Goal: Task Accomplishment & Management: Manage account settings

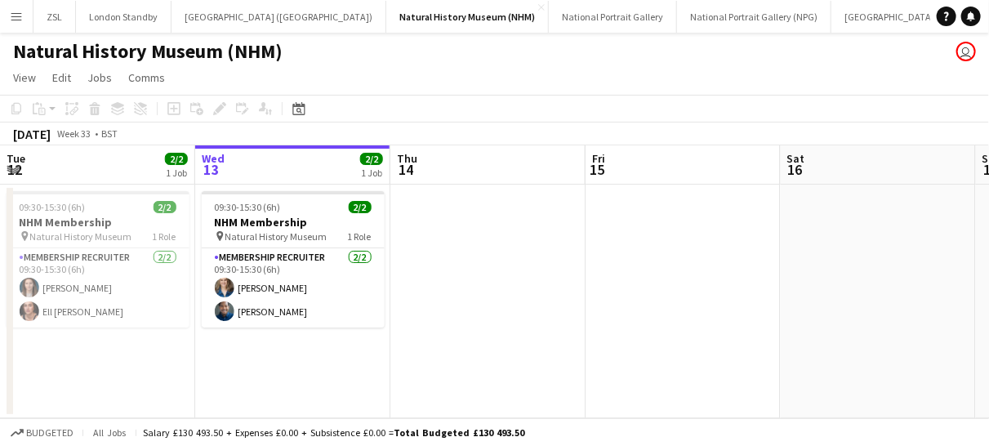
click at [24, 17] on button "Menu" at bounding box center [16, 16] width 33 height 33
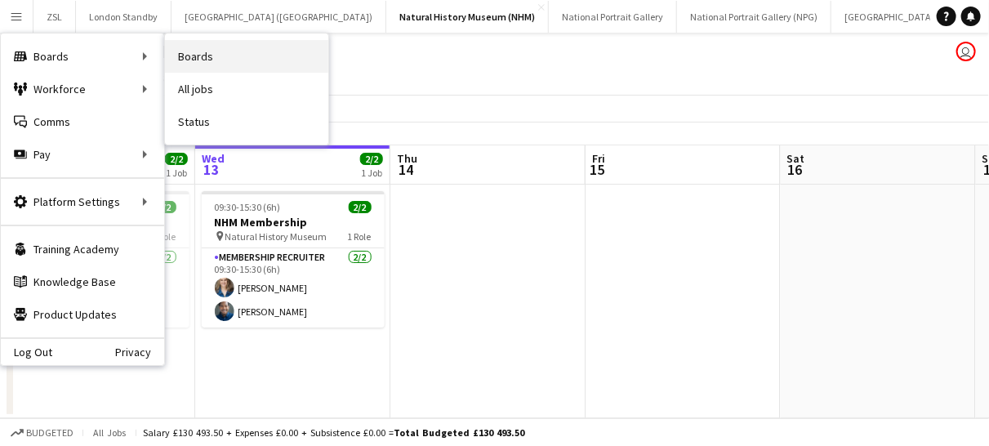
click at [194, 54] on link "Boards" at bounding box center [246, 56] width 163 height 33
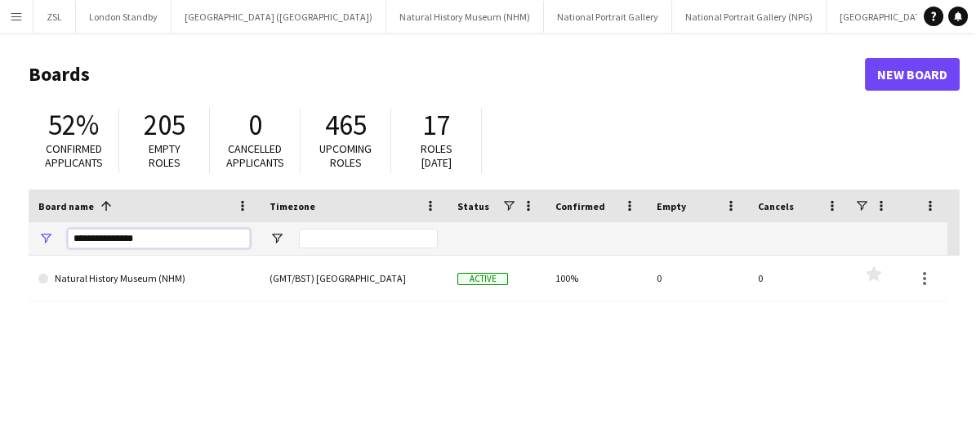
drag, startPoint x: 158, startPoint y: 247, endPoint x: 47, endPoint y: 209, distance: 118.2
click at [47, 209] on div "Board name 1 Timezone Status Confirmed" at bounding box center [488, 222] width 918 height 66
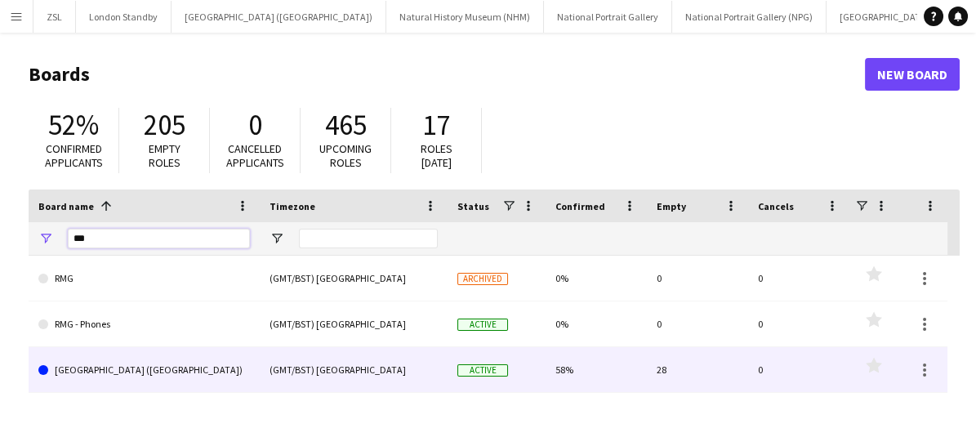
type input "***"
click at [169, 372] on link "[GEOGRAPHIC_DATA] ([GEOGRAPHIC_DATA])" at bounding box center [143, 370] width 211 height 46
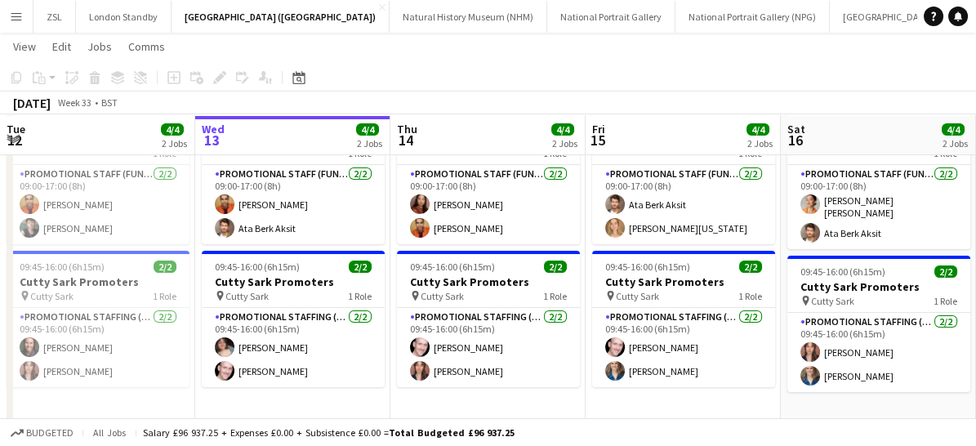
scroll to position [83, 0]
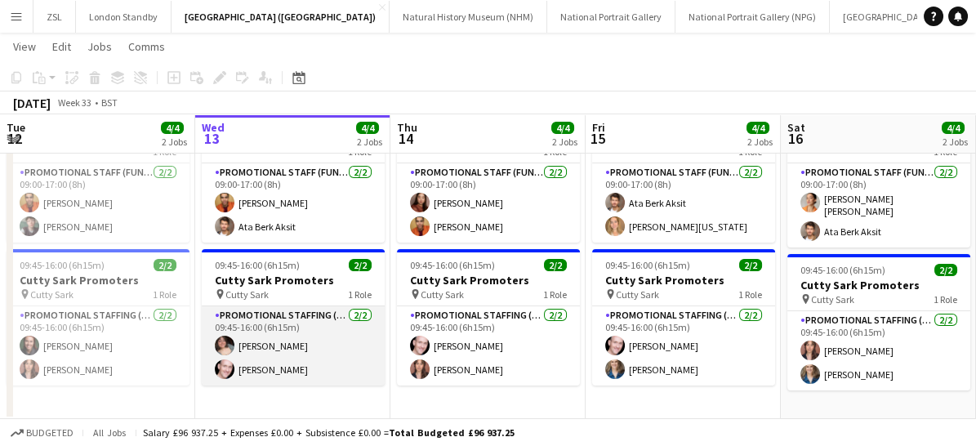
click at [304, 348] on app-card-role "Promotional Staffing (Brand Ambassadors) [DATE] 09:45-16:00 (6h15m) [PERSON_NAM…" at bounding box center [293, 345] width 183 height 79
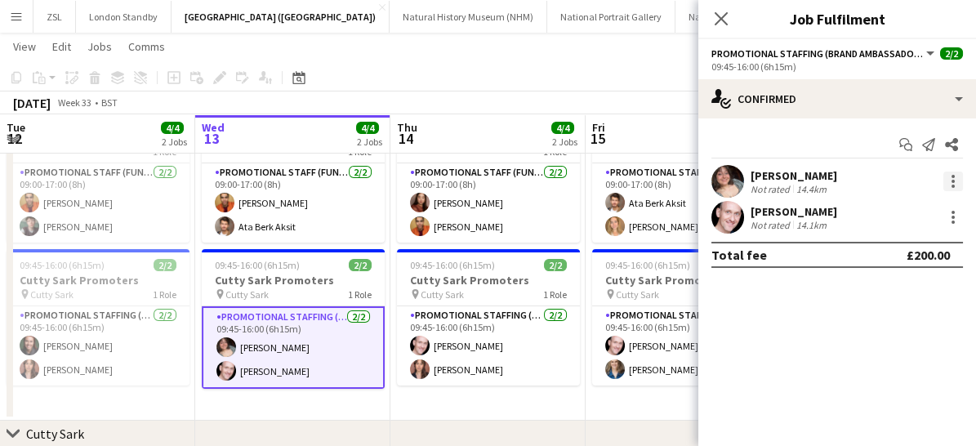
click at [945, 175] on div at bounding box center [953, 181] width 20 height 20
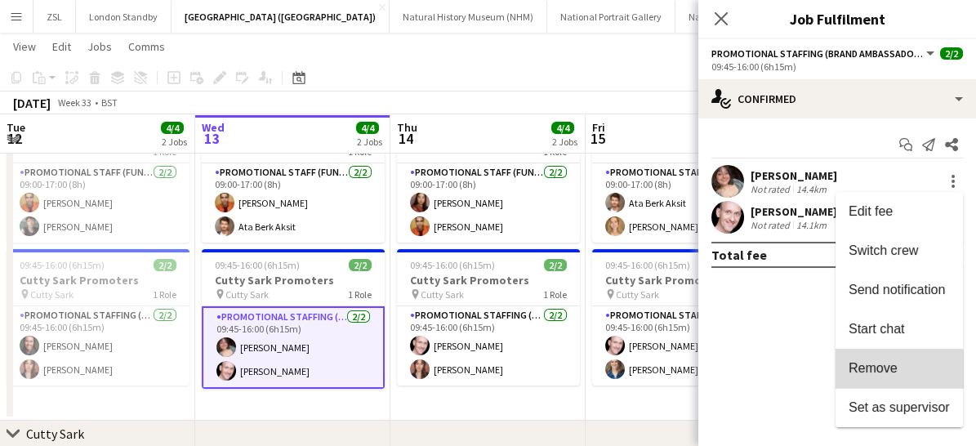
click at [894, 380] on button "Remove" at bounding box center [898, 368] width 127 height 39
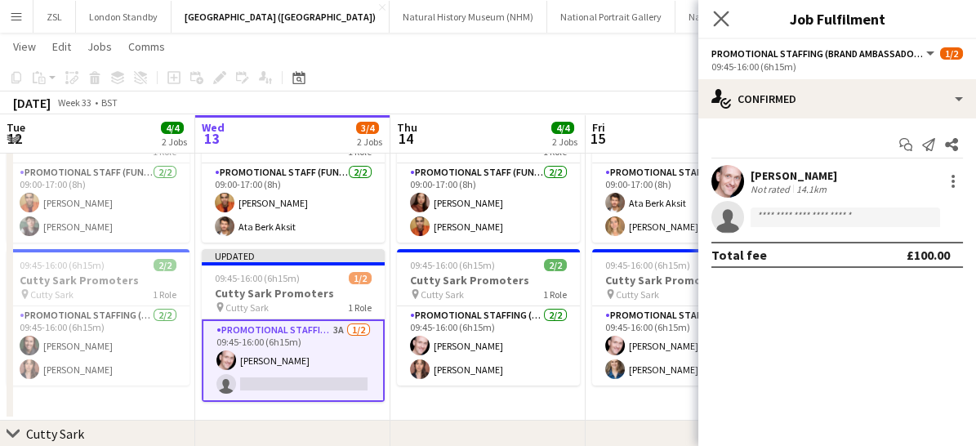
click at [729, 22] on app-icon "Close pop-in" at bounding box center [721, 19] width 24 height 24
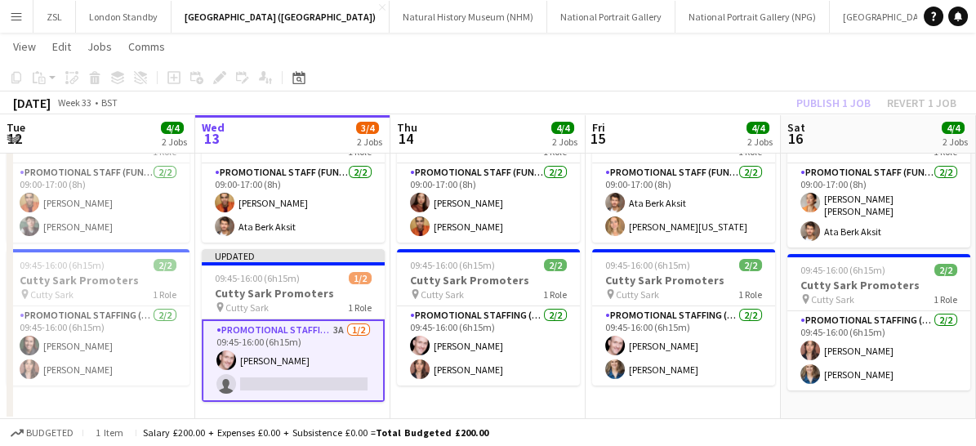
click at [337, 365] on app-card-role "Promotional Staffing (Brand Ambassadors) 3A [DATE] 09:45-16:00 (6h15m) [PERSON_…" at bounding box center [293, 360] width 183 height 82
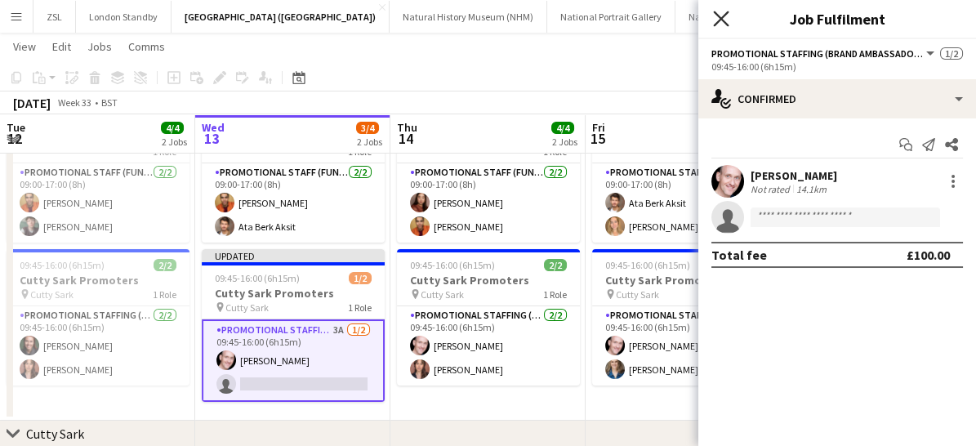
click at [716, 11] on icon "Close pop-in" at bounding box center [721, 19] width 16 height 16
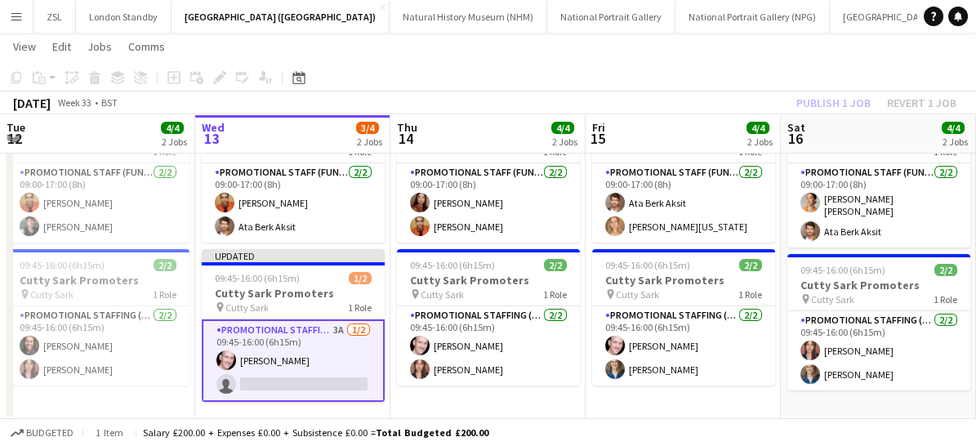
click at [339, 361] on app-card-role "Promotional Staffing (Brand Ambassadors) 3A [DATE] 09:45-16:00 (6h15m) [PERSON_…" at bounding box center [293, 360] width 183 height 82
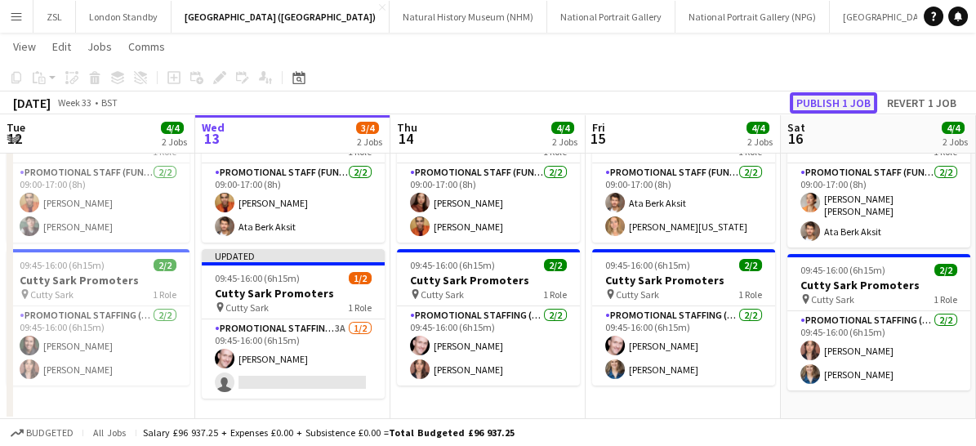
click at [842, 106] on button "Publish 1 job" at bounding box center [832, 102] width 87 height 21
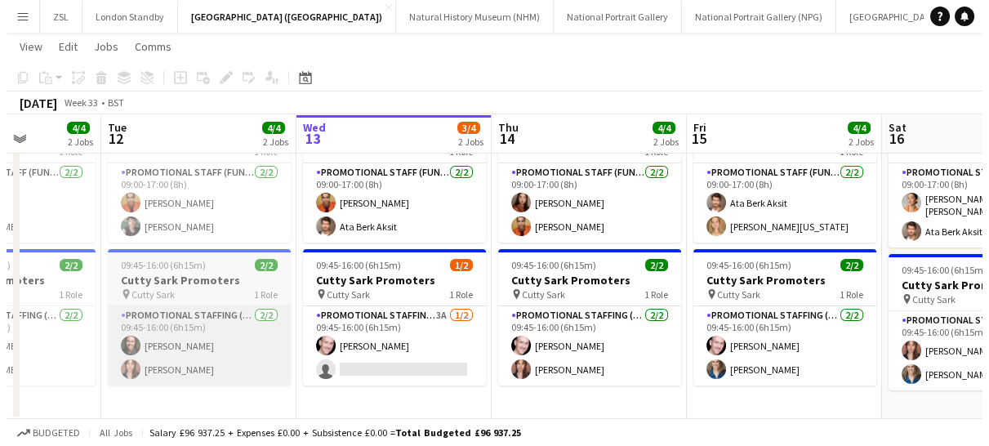
scroll to position [0, 0]
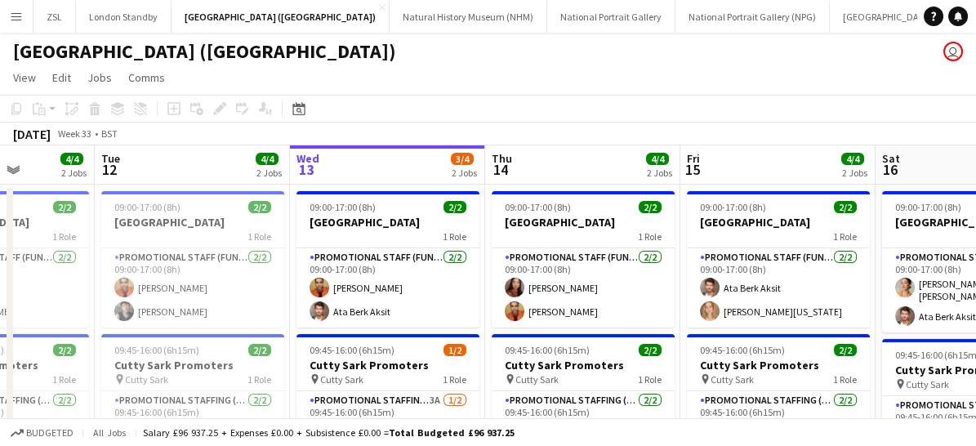
click at [10, 21] on app-icon "Menu" at bounding box center [16, 16] width 13 height 13
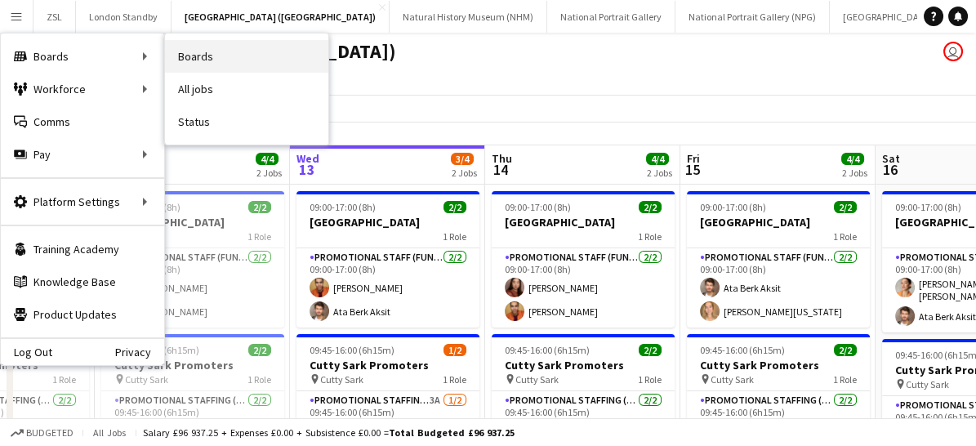
click at [196, 55] on link "Boards" at bounding box center [246, 56] width 163 height 33
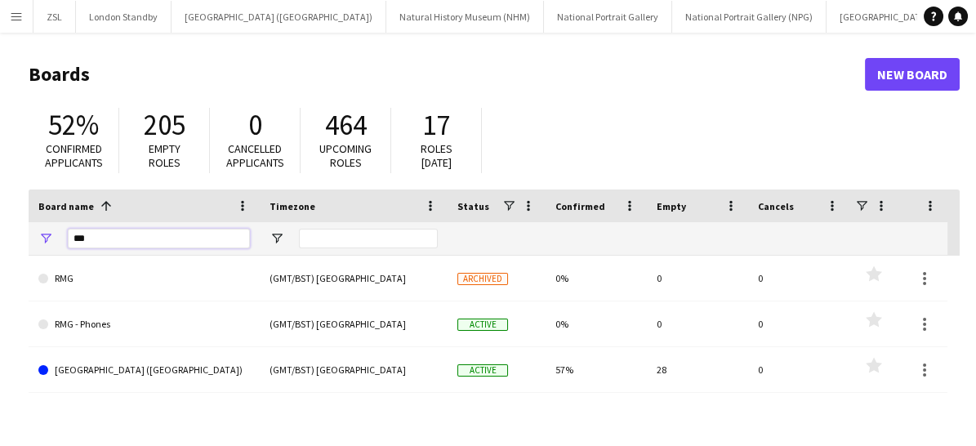
drag, startPoint x: 125, startPoint y: 238, endPoint x: 27, endPoint y: 228, distance: 98.5
click at [27, 228] on main "Boards New Board 52% Confirmed applicants 205 Empty roles 0 Cancelled applicant…" at bounding box center [488, 327] width 976 height 589
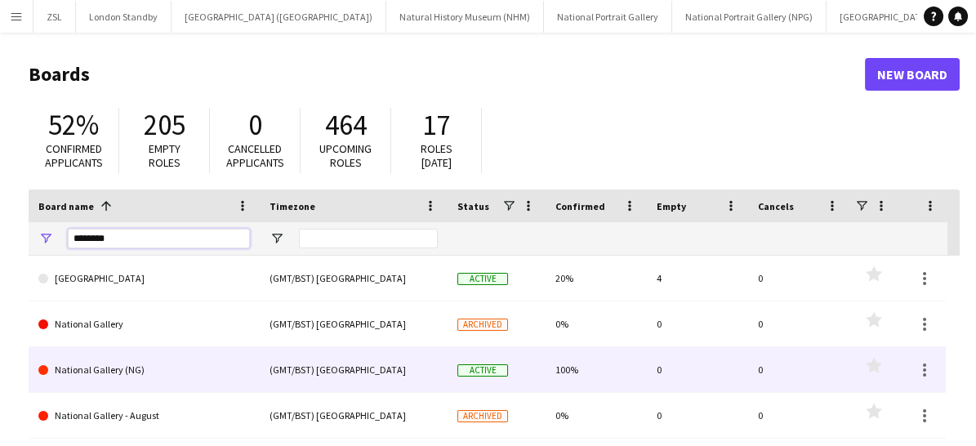
type input "********"
click at [174, 364] on link "National Gallery (NG)" at bounding box center [143, 370] width 211 height 46
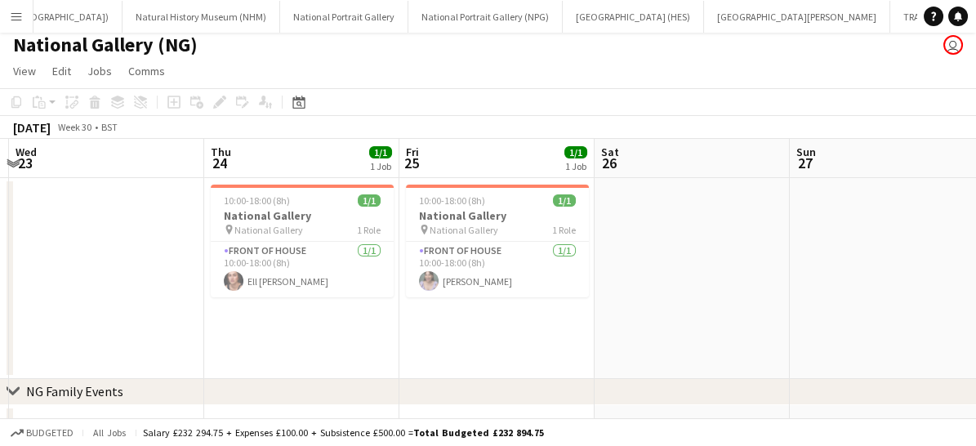
scroll to position [0, 486]
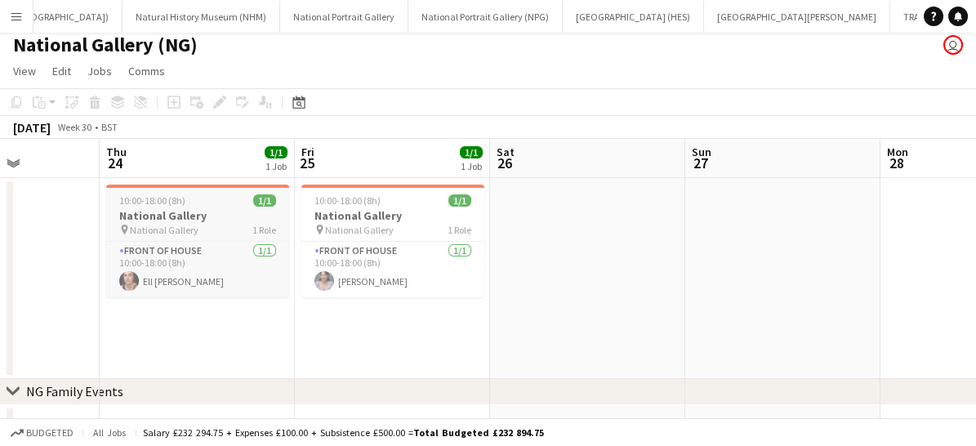
click at [175, 229] on span "National Gallery" at bounding box center [164, 230] width 69 height 12
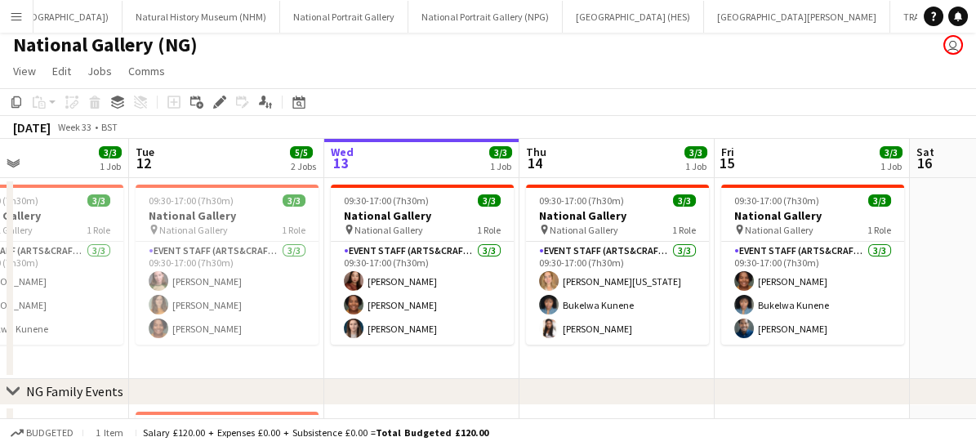
scroll to position [0, 457]
click at [604, 370] on app-date-cell "09:30-17:00 (7h30m) 3/3 National Gallery pin National Gallery 1 Role Event Staf…" at bounding box center [615, 278] width 195 height 201
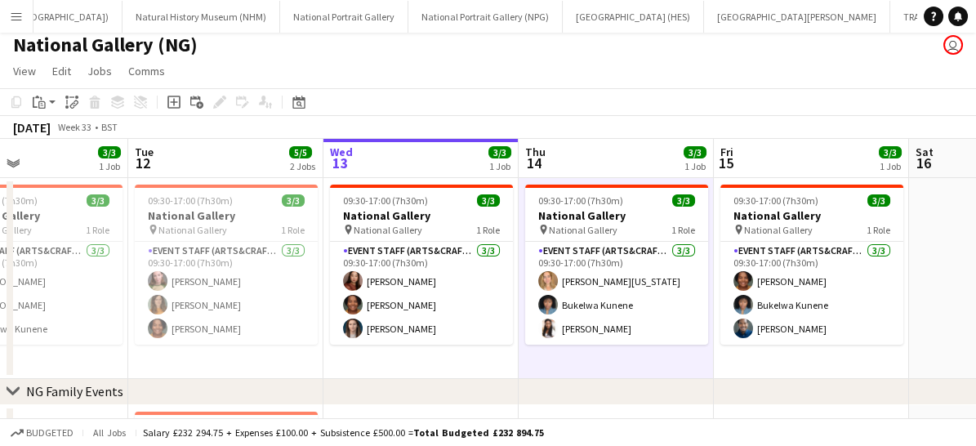
click at [604, 370] on app-date-cell "09:30-17:00 (7h30m) 3/3 National Gallery pin National Gallery 1 Role Event Staf…" at bounding box center [615, 278] width 195 height 201
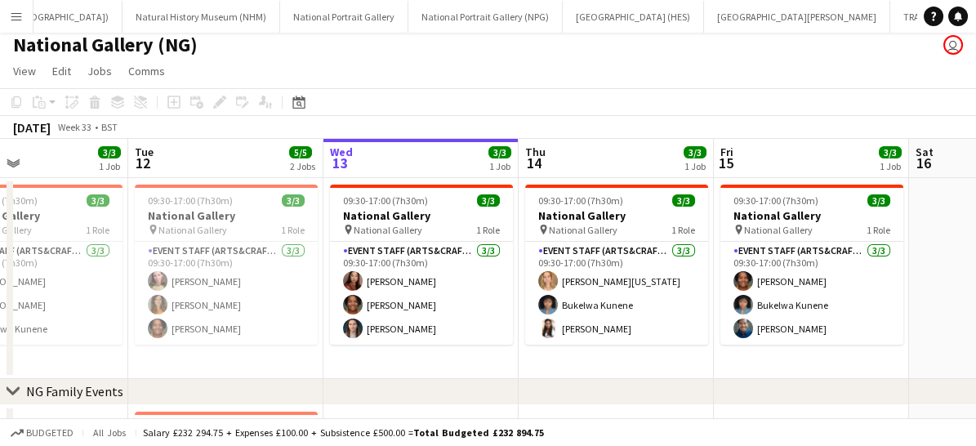
click at [600, 381] on div "chevron-right NG Family Events" at bounding box center [488, 392] width 976 height 26
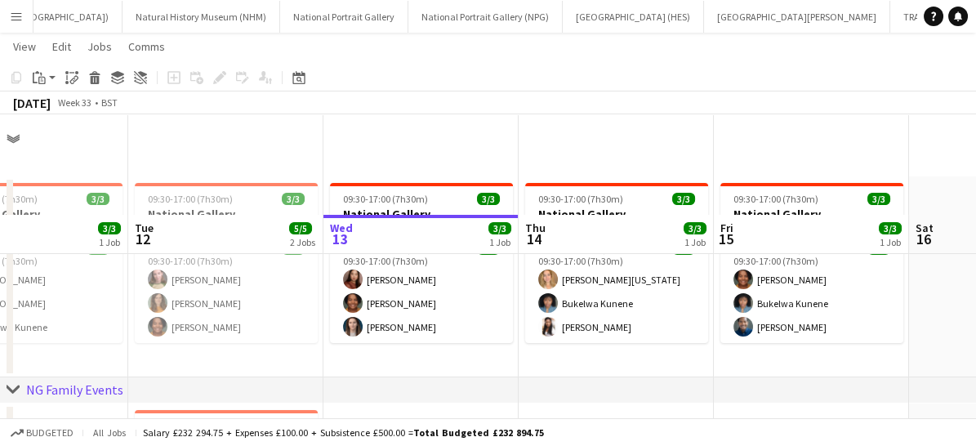
scroll to position [109, 0]
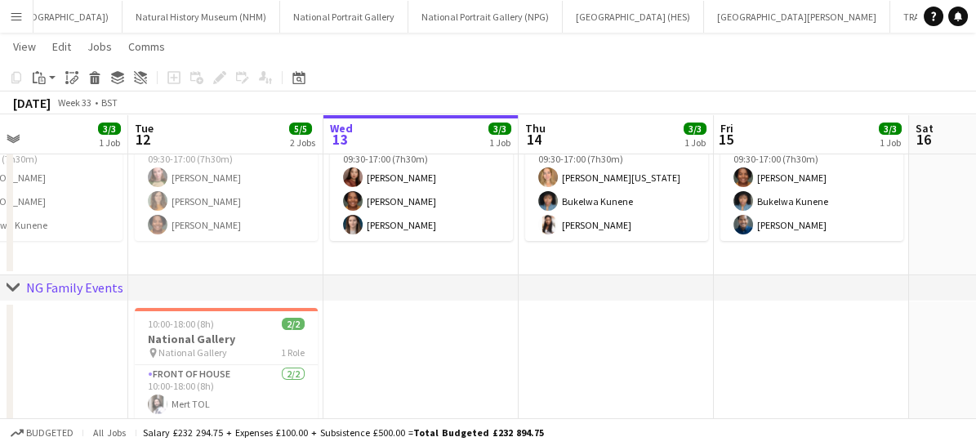
click at [577, 322] on app-date-cell at bounding box center [615, 389] width 195 height 177
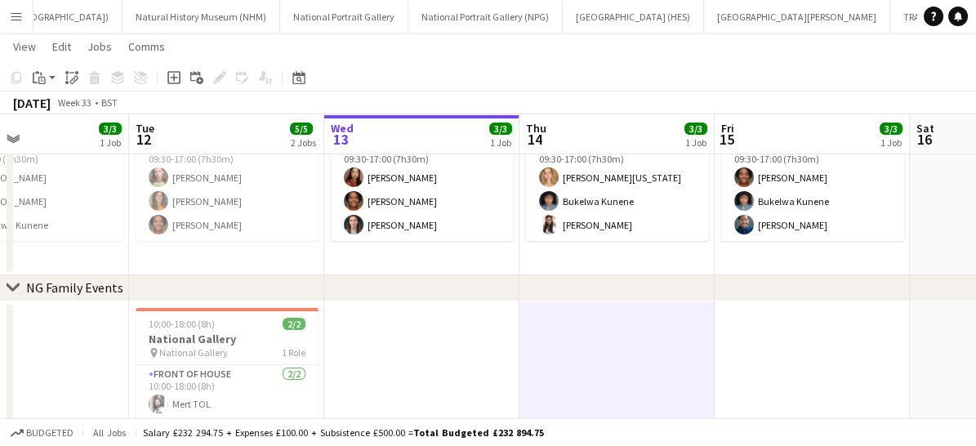
click at [577, 322] on app-date-cell at bounding box center [616, 389] width 195 height 177
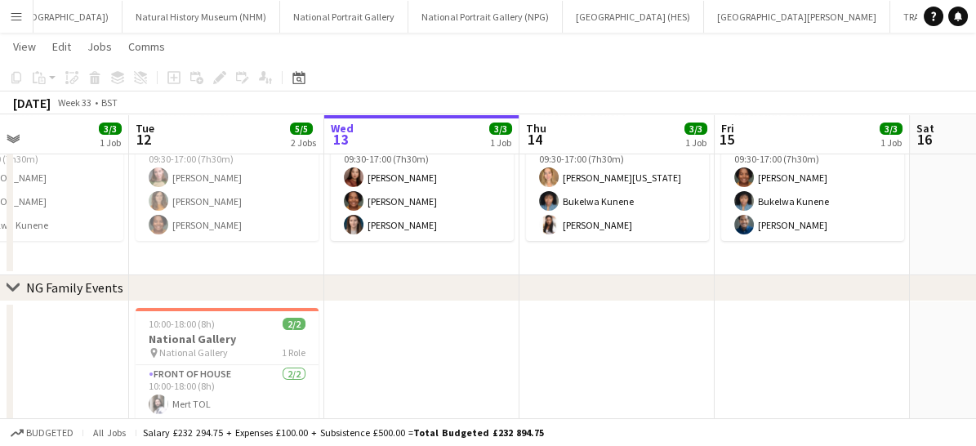
click at [577, 322] on app-date-cell at bounding box center [616, 389] width 195 height 177
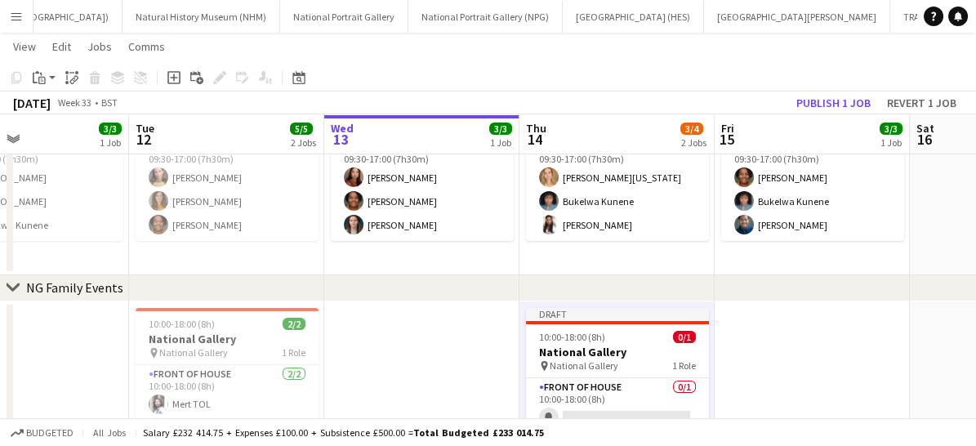
click at [577, 322] on app-job-card "Draft 10:00-18:00 (8h) 0/1 National Gallery pin National Gallery 1 Role Front o…" at bounding box center [617, 371] width 183 height 126
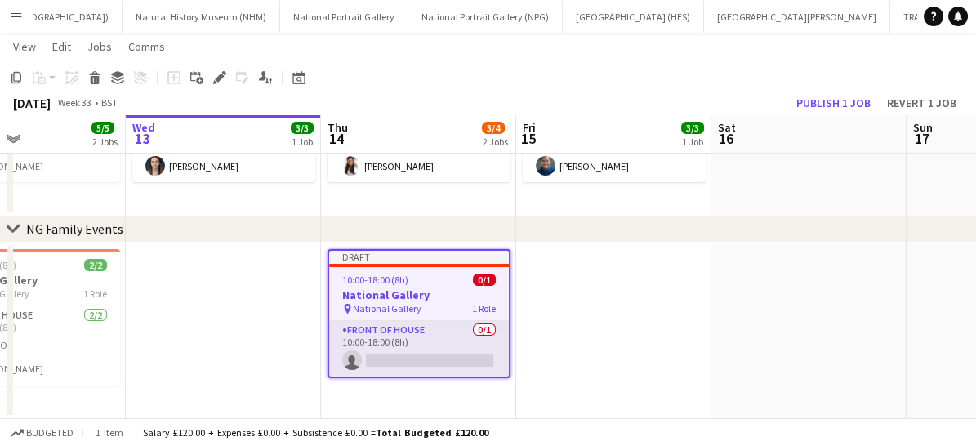
scroll to position [0, 472]
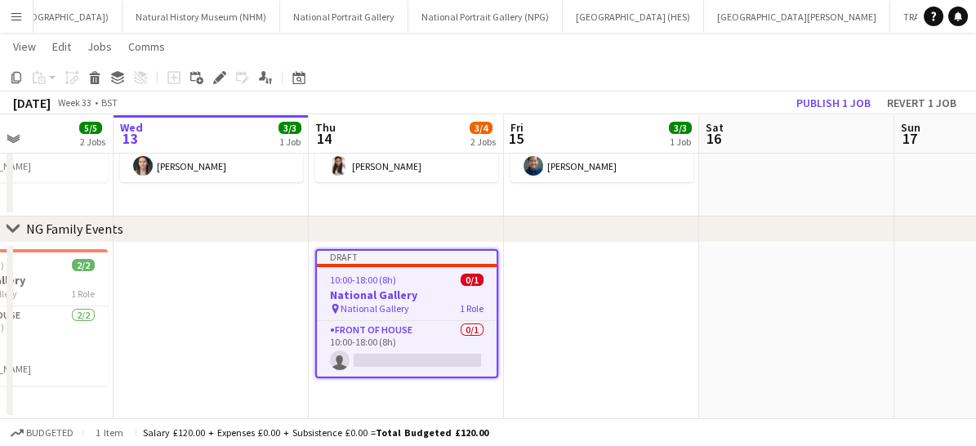
click at [734, 327] on app-date-cell at bounding box center [796, 330] width 195 height 177
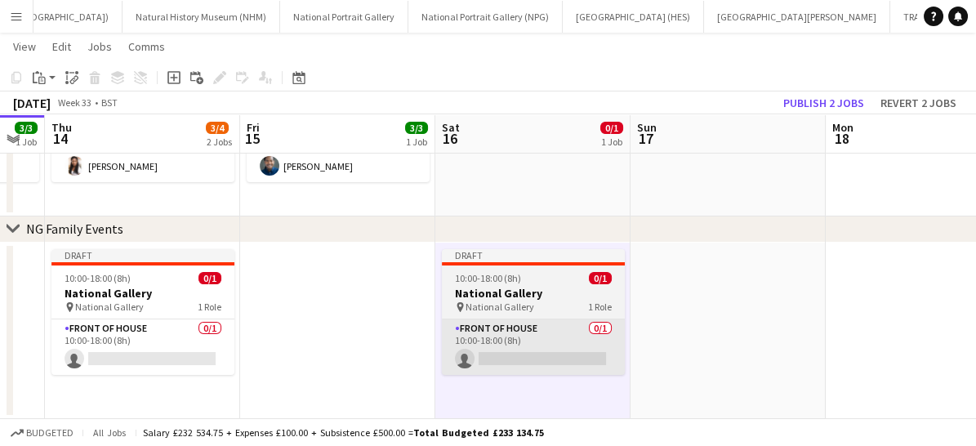
scroll to position [0, 558]
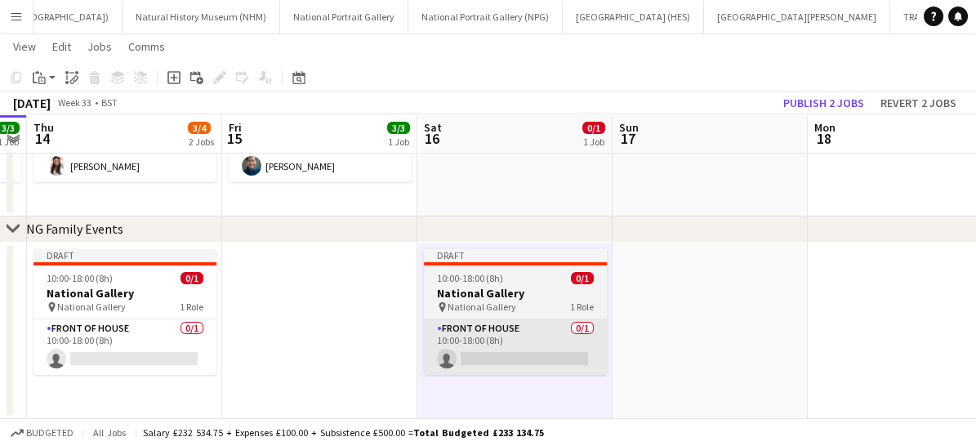
click at [752, 325] on app-date-cell at bounding box center [709, 330] width 195 height 177
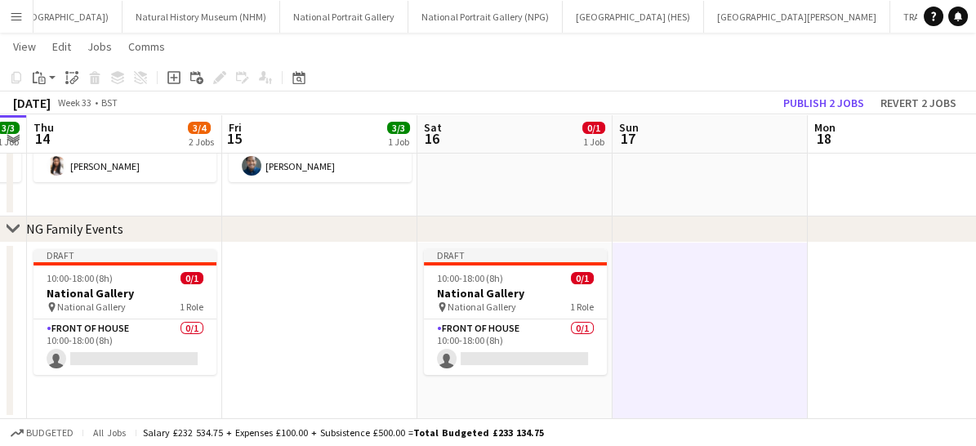
click at [712, 335] on app-date-cell at bounding box center [709, 330] width 195 height 177
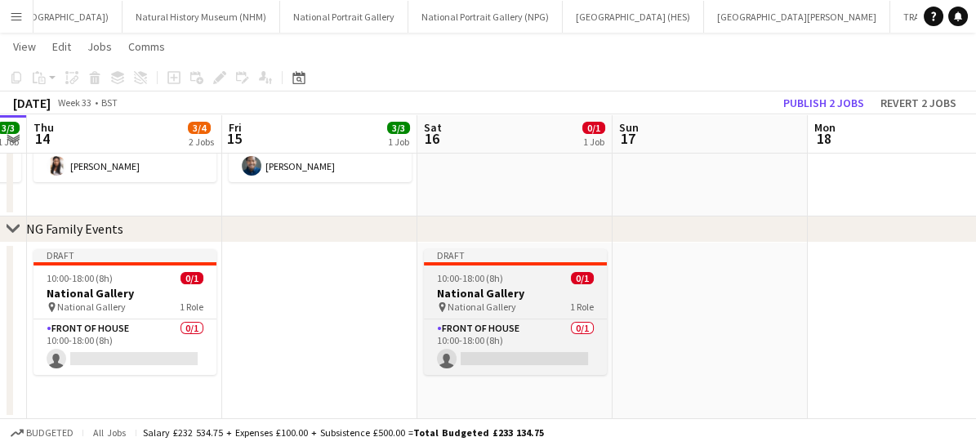
click at [506, 291] on h3 "National Gallery" at bounding box center [515, 293] width 183 height 15
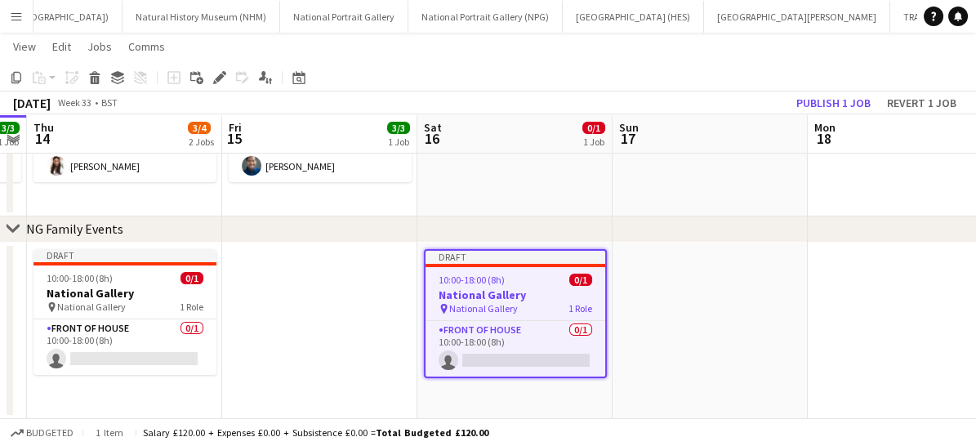
click at [668, 315] on app-date-cell at bounding box center [709, 330] width 195 height 177
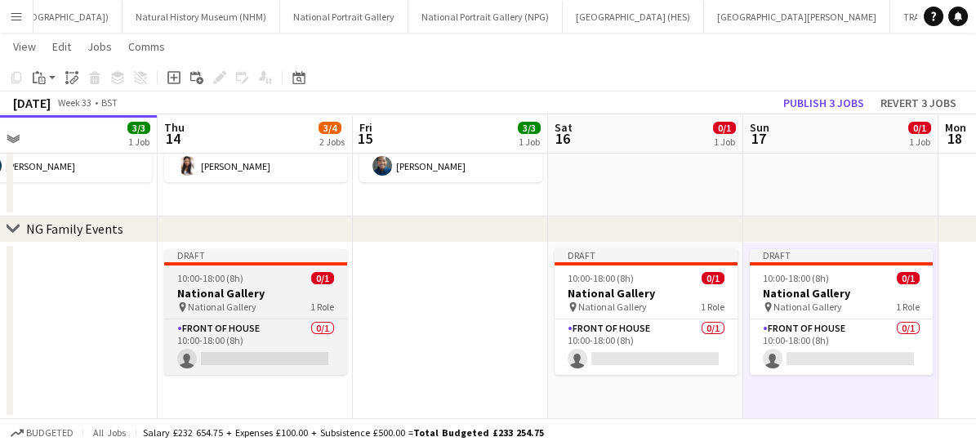
scroll to position [0, 393]
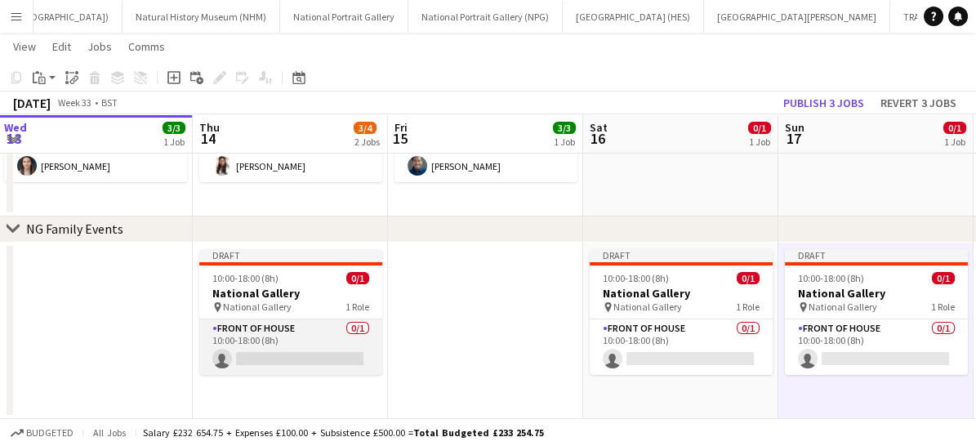
click at [322, 327] on app-card-role "Front of House 0/1 10:00-18:00 (8h) single-neutral-actions" at bounding box center [290, 347] width 183 height 56
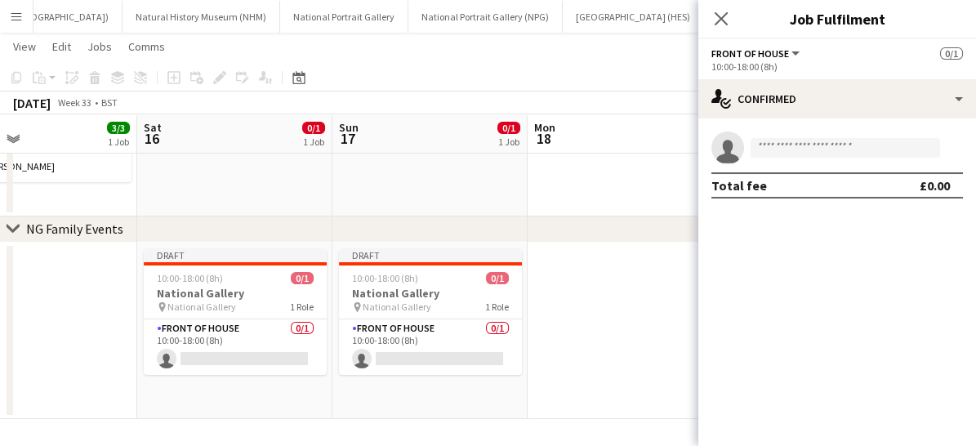
scroll to position [0, 469]
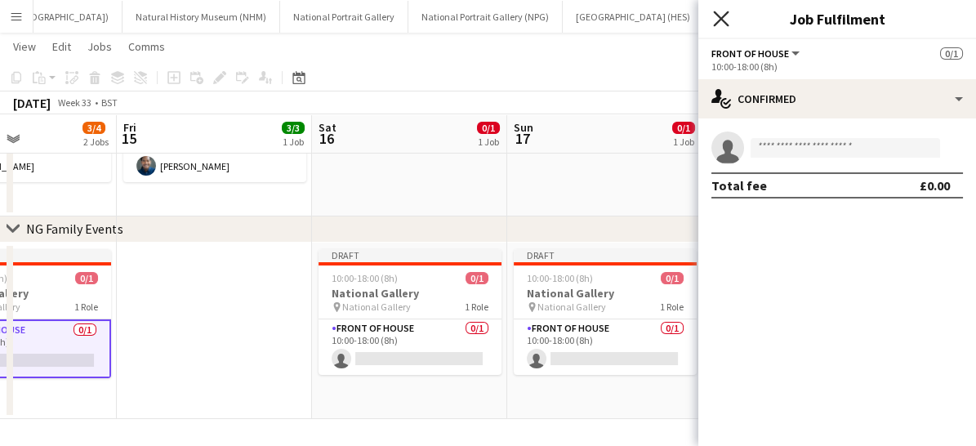
click at [718, 24] on icon "Close pop-in" at bounding box center [721, 19] width 16 height 16
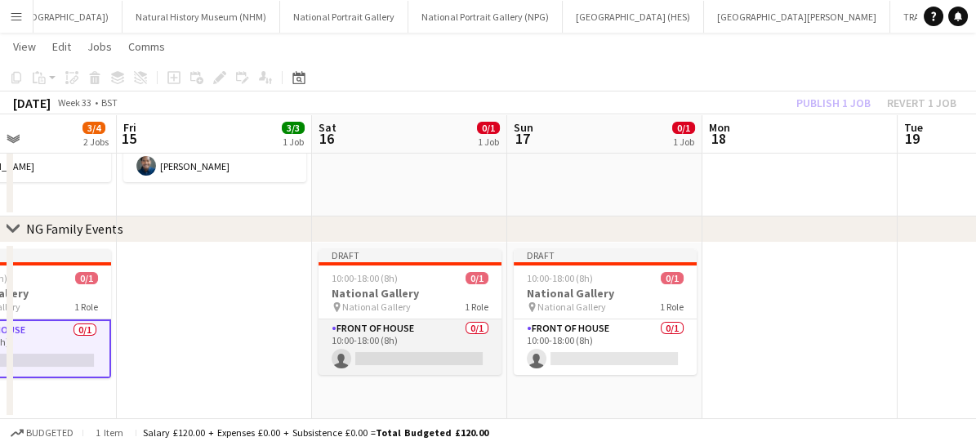
click at [433, 319] on app-card-role "Front of House 0/1 10:00-18:00 (8h) single-neutral-actions" at bounding box center [409, 347] width 183 height 56
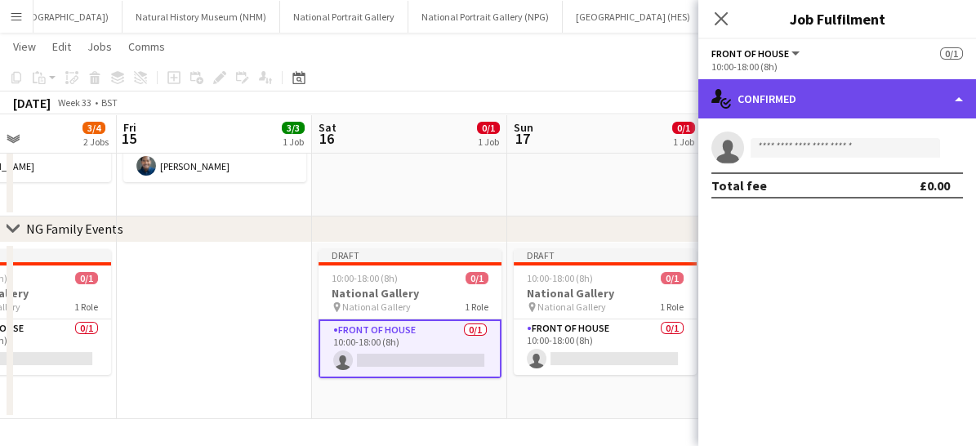
click at [877, 96] on div "single-neutral-actions-check-2 Confirmed" at bounding box center [837, 98] width 278 height 39
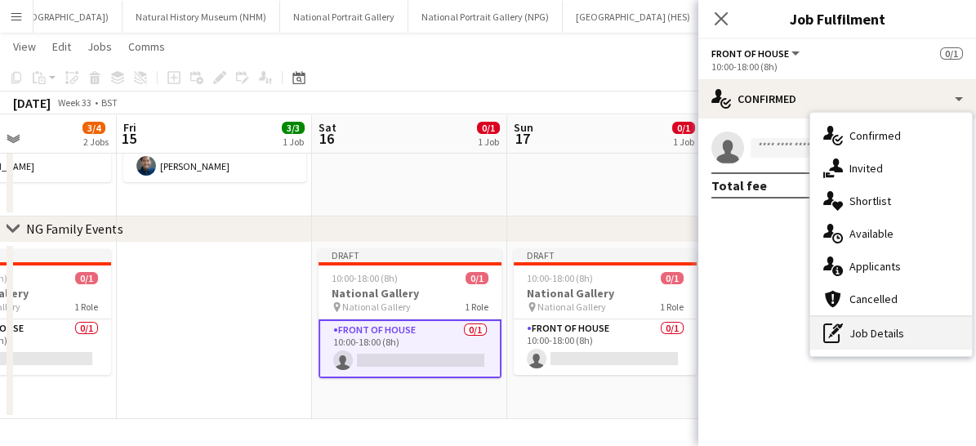
click at [891, 327] on div "pen-write Job Details" at bounding box center [891, 333] width 162 height 33
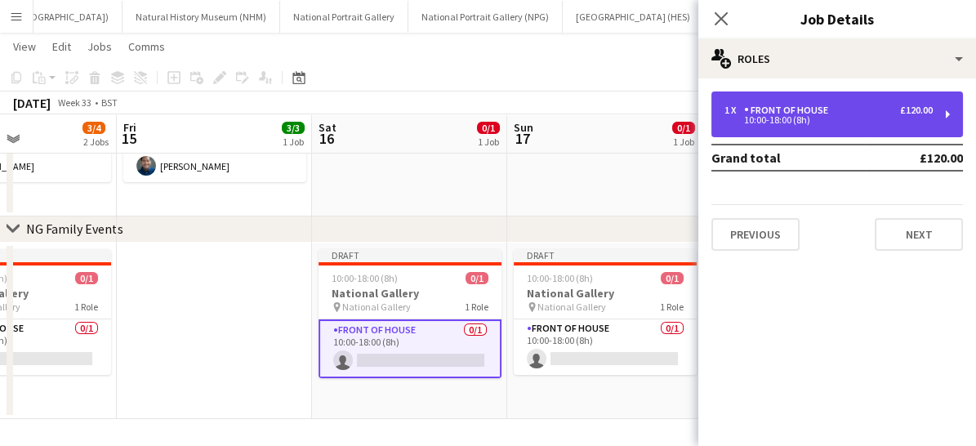
click at [794, 124] on div "10:00-18:00 (8h)" at bounding box center [828, 120] width 208 height 8
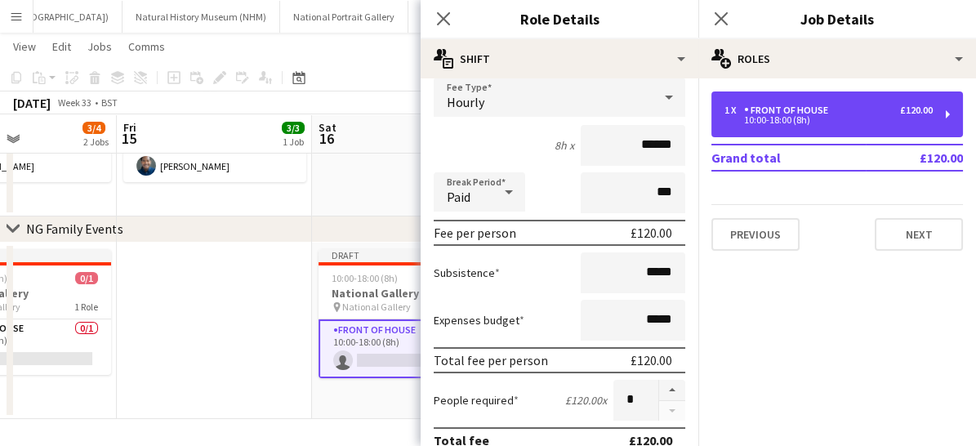
scroll to position [114, 0]
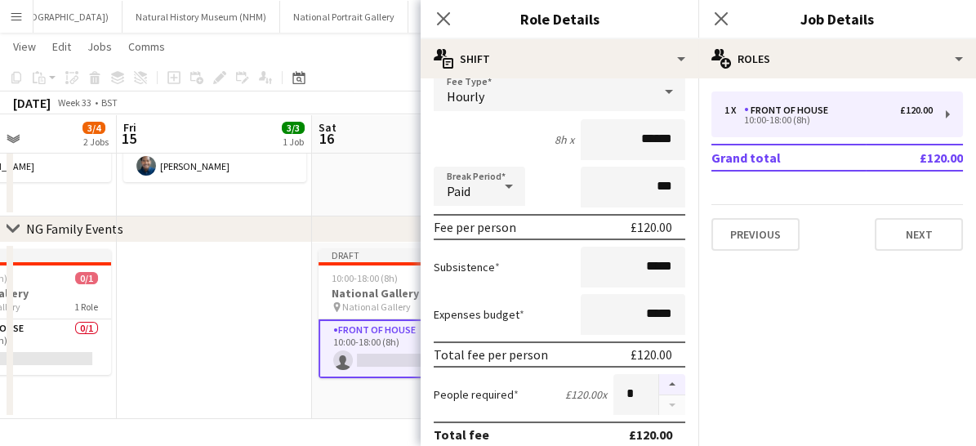
click at [659, 385] on button "button" at bounding box center [672, 384] width 26 height 21
type input "*"
click at [447, 22] on icon at bounding box center [443, 19] width 16 height 16
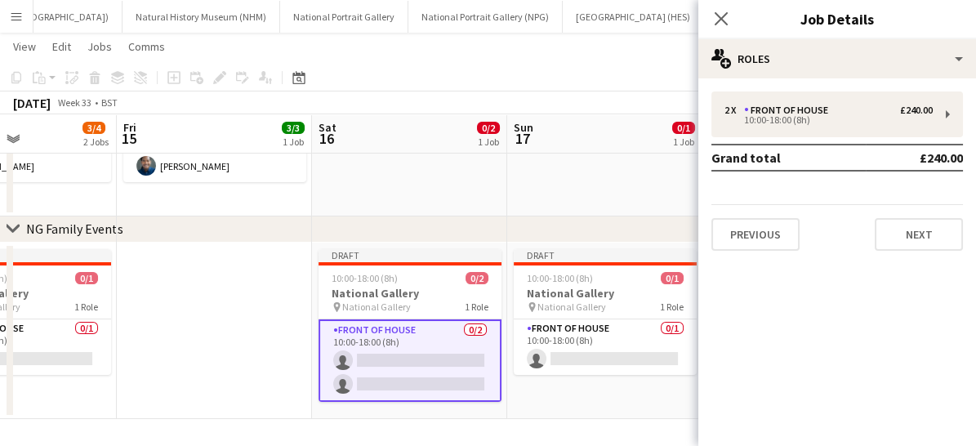
click at [457, 340] on app-card-role "Front of House 0/2 10:00-18:00 (8h) single-neutral-actions single-neutral-actio…" at bounding box center [409, 360] width 183 height 82
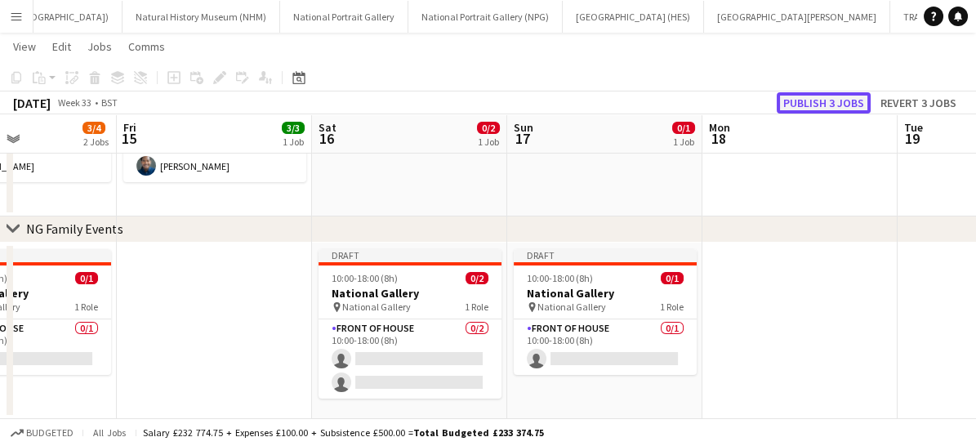
click at [825, 103] on button "Publish 3 jobs" at bounding box center [823, 102] width 94 height 21
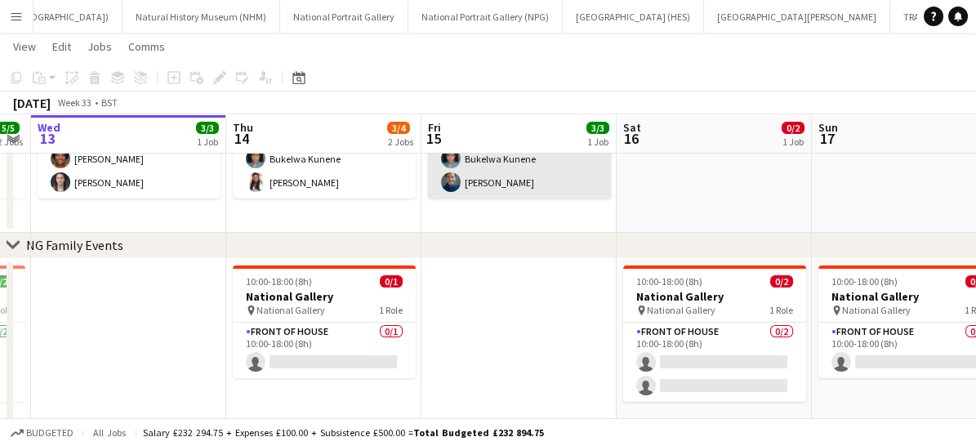
scroll to position [152, 0]
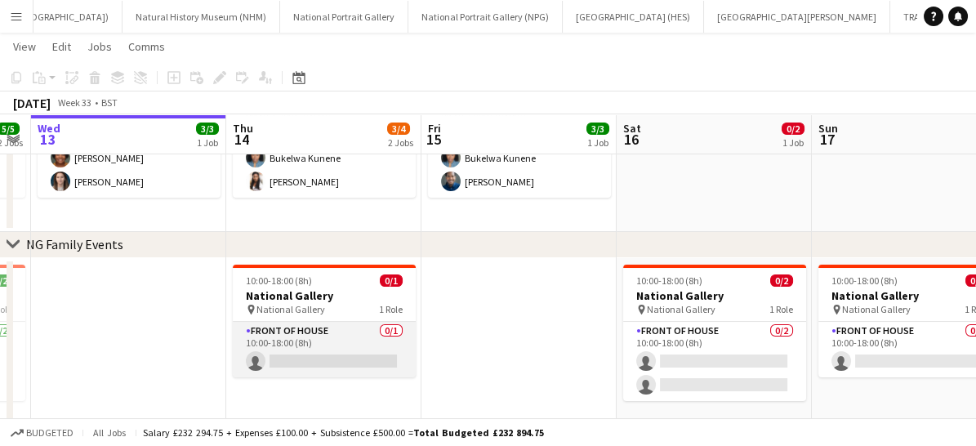
click at [340, 338] on app-card-role "Front of House 0/1 10:00-18:00 (8h) single-neutral-actions" at bounding box center [324, 350] width 183 height 56
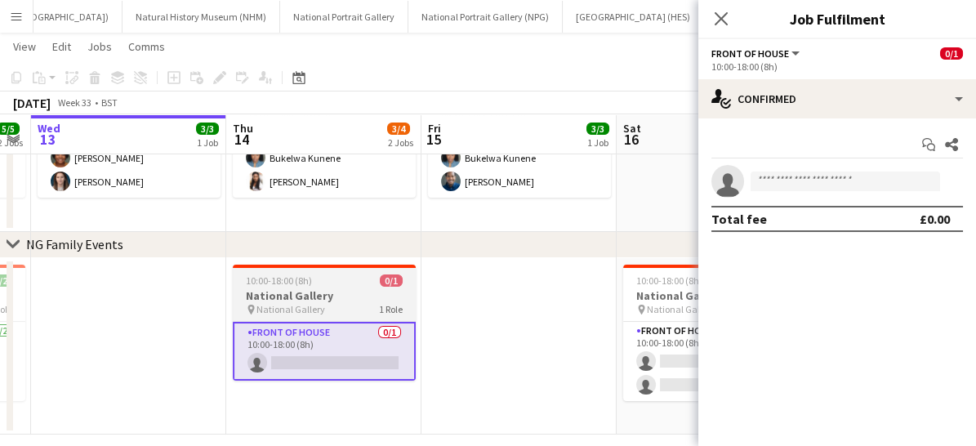
click at [364, 265] on div at bounding box center [324, 266] width 183 height 3
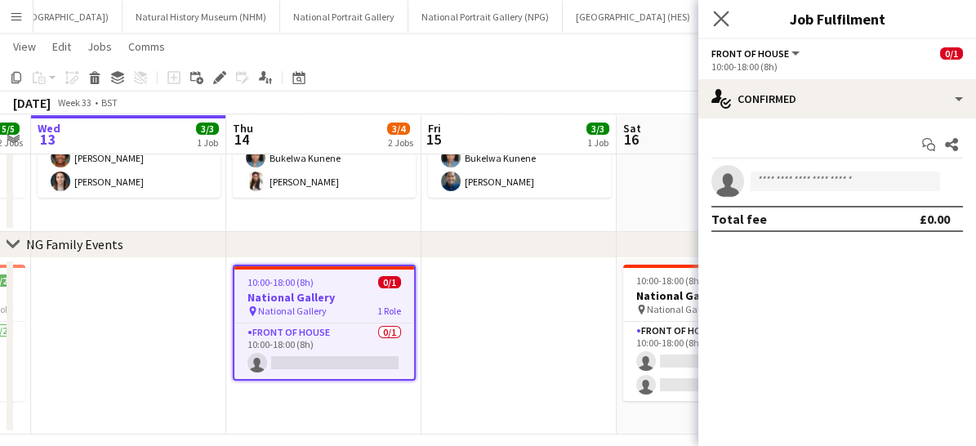
click at [722, 10] on app-icon "Close pop-in" at bounding box center [721, 19] width 24 height 24
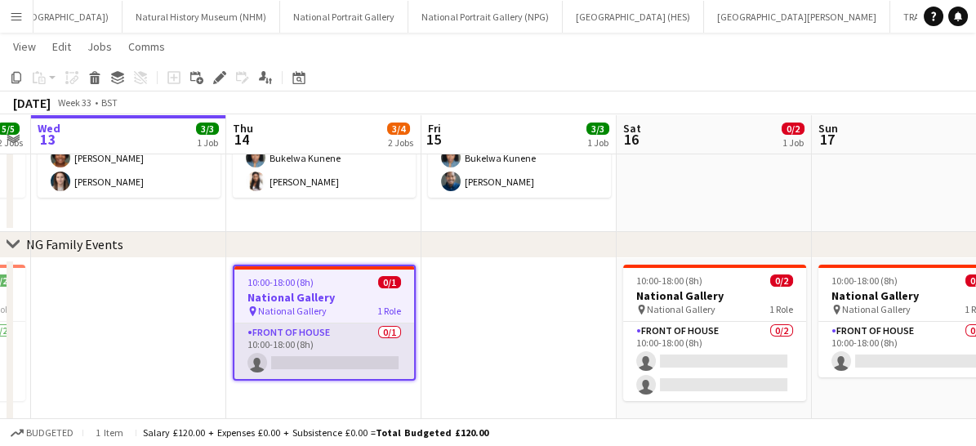
click at [345, 348] on app-card-role "Front of House 0/1 10:00-18:00 (8h) single-neutral-actions" at bounding box center [324, 351] width 180 height 56
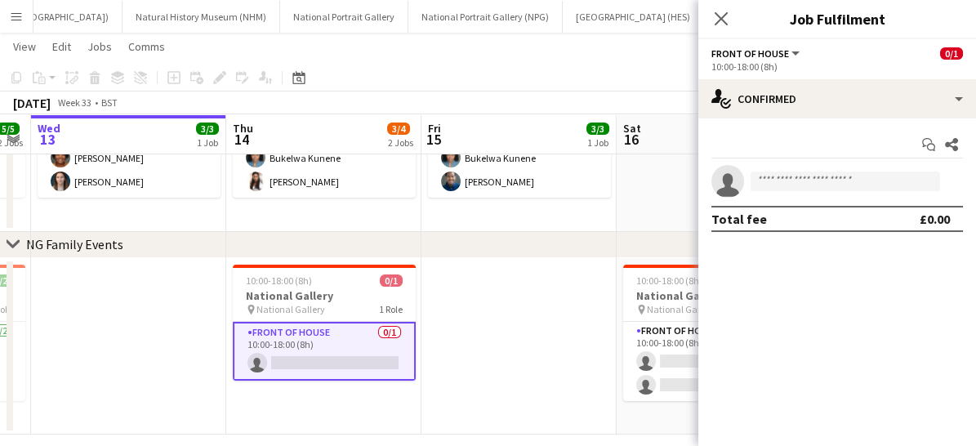
click at [529, 374] on app-date-cell at bounding box center [518, 346] width 195 height 177
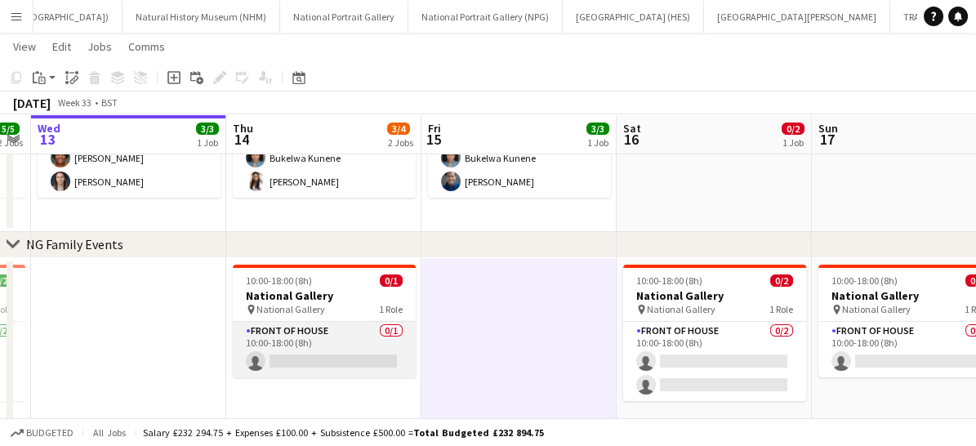
click at [333, 357] on app-card-role "Front of House 0/1 10:00-18:00 (8h) single-neutral-actions" at bounding box center [324, 350] width 183 height 56
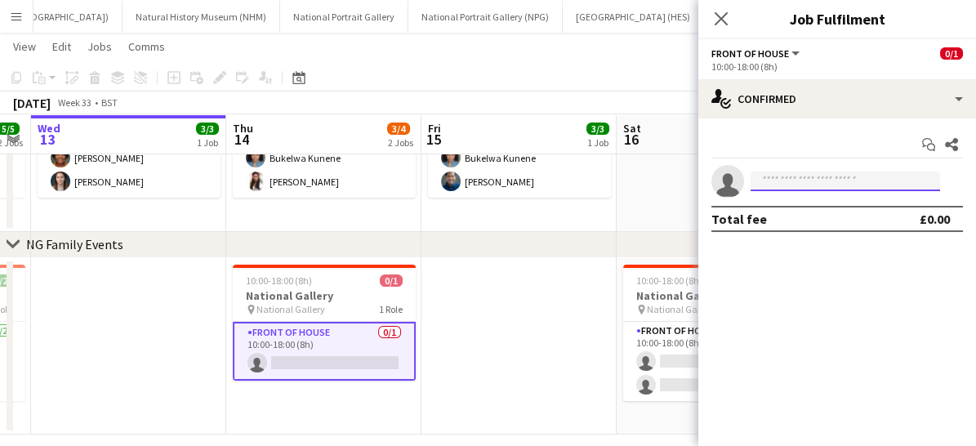
click at [818, 175] on input at bounding box center [844, 181] width 189 height 20
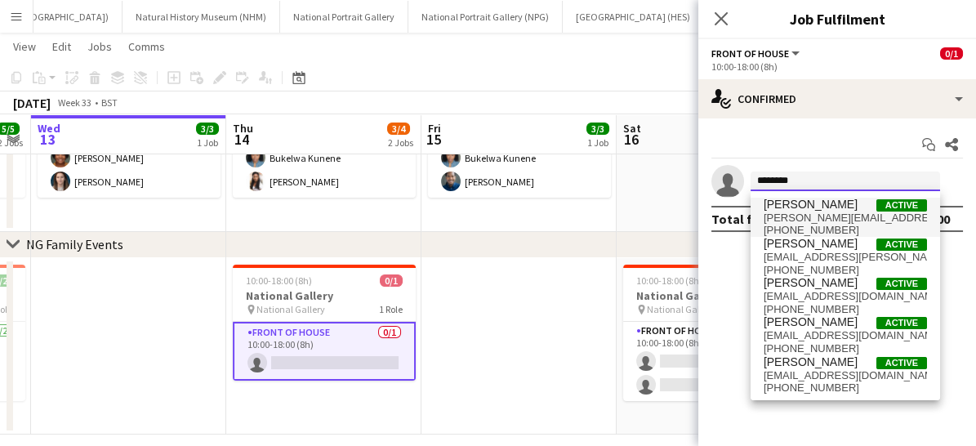
type input "*******"
click at [796, 213] on span "[PERSON_NAME][EMAIL_ADDRESS][PERSON_NAME][DOMAIN_NAME]" at bounding box center [844, 217] width 163 height 13
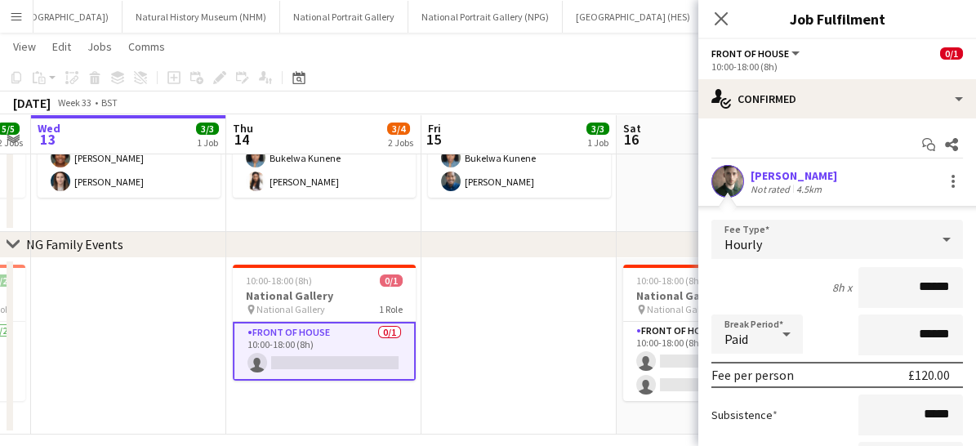
scroll to position [127, 0]
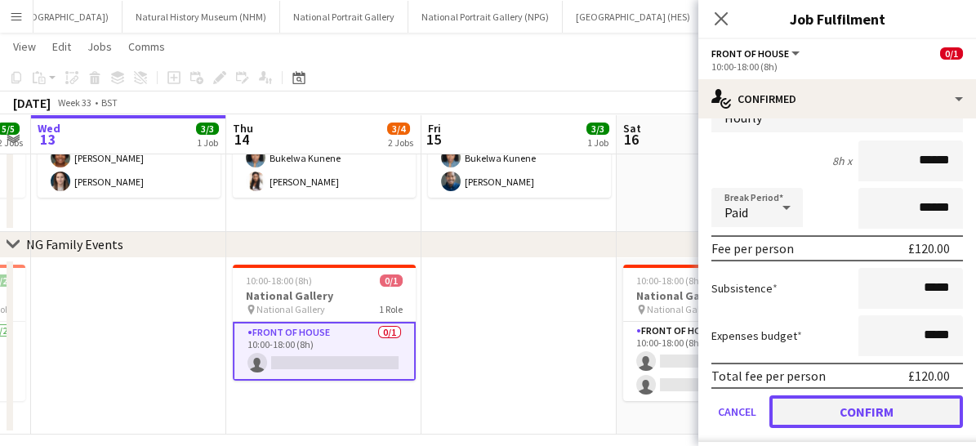
click at [843, 411] on button "Confirm" at bounding box center [865, 411] width 193 height 33
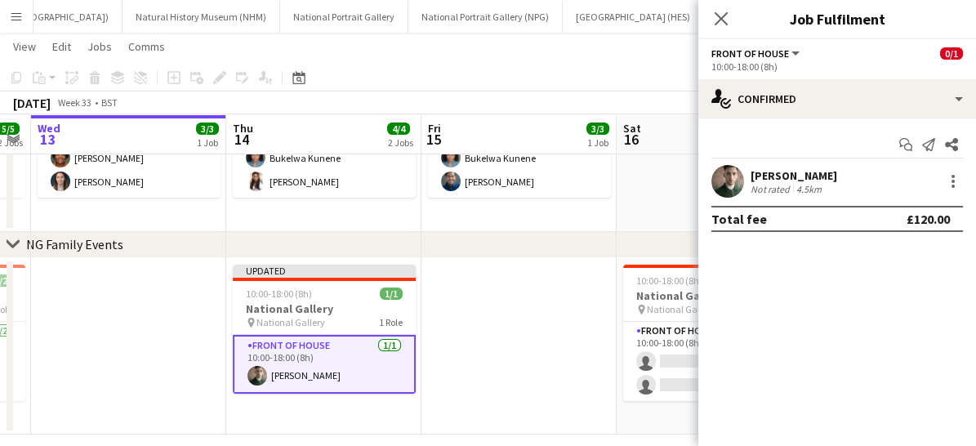
scroll to position [0, 0]
click at [721, 10] on app-icon "Close pop-in" at bounding box center [721, 19] width 24 height 24
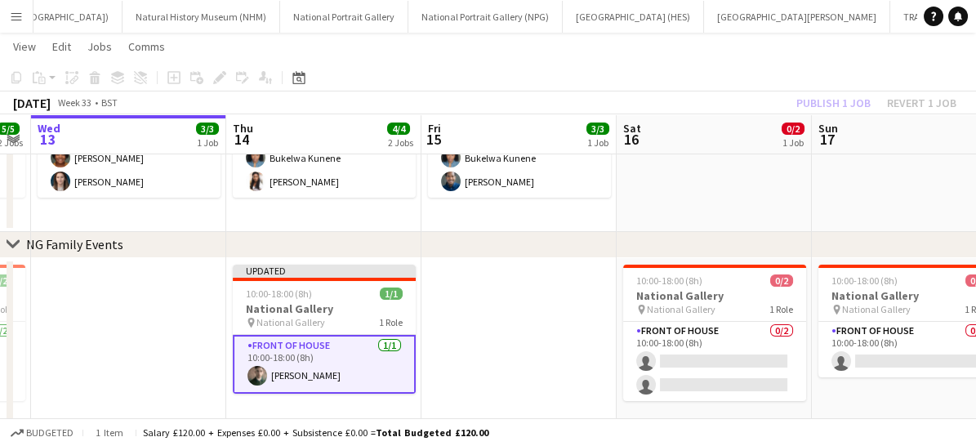
click at [383, 368] on app-card-role "Front of House [DATE] 10:00-18:00 (8h) [PERSON_NAME]" at bounding box center [324, 364] width 183 height 59
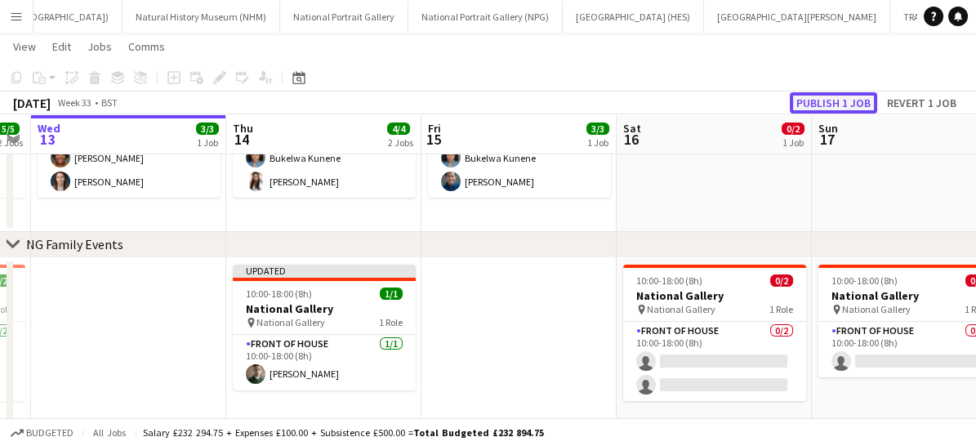
click at [835, 100] on button "Publish 1 job" at bounding box center [832, 102] width 87 height 21
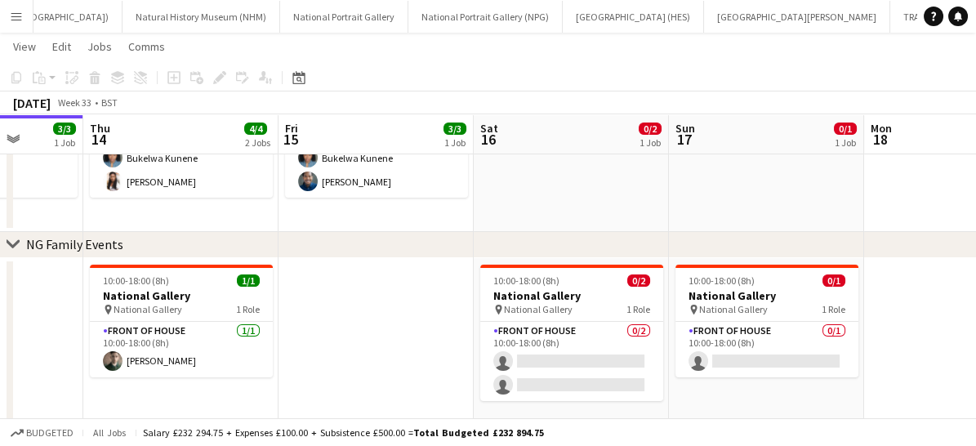
scroll to position [0, 517]
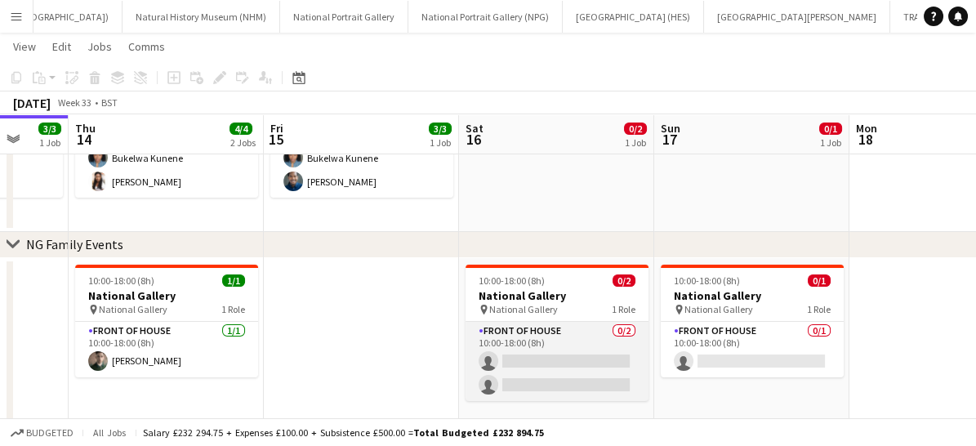
click at [567, 358] on app-card-role "Front of House 0/2 10:00-18:00 (8h) single-neutral-actions single-neutral-actio…" at bounding box center [556, 361] width 183 height 79
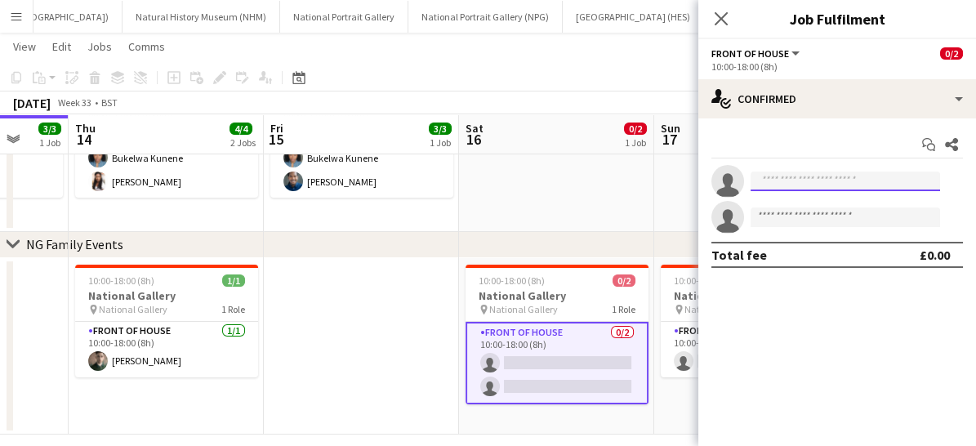
click at [802, 175] on input at bounding box center [844, 181] width 189 height 20
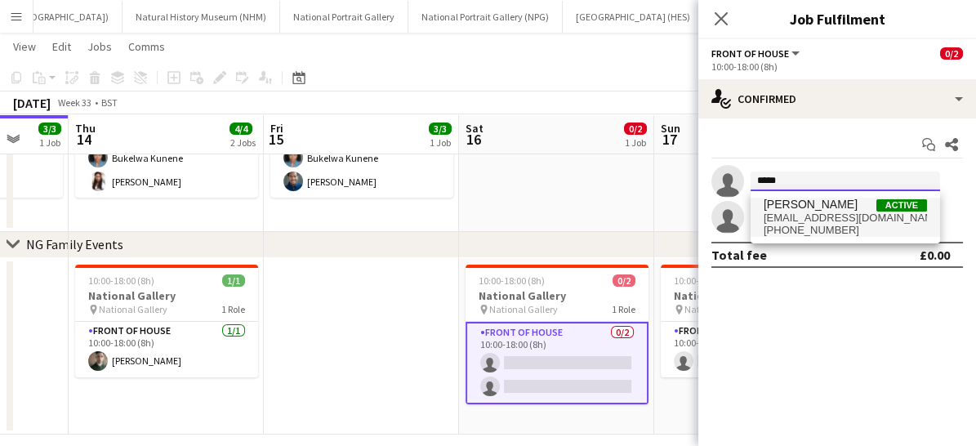
type input "*****"
click at [797, 202] on span "[PERSON_NAME]" at bounding box center [810, 205] width 94 height 14
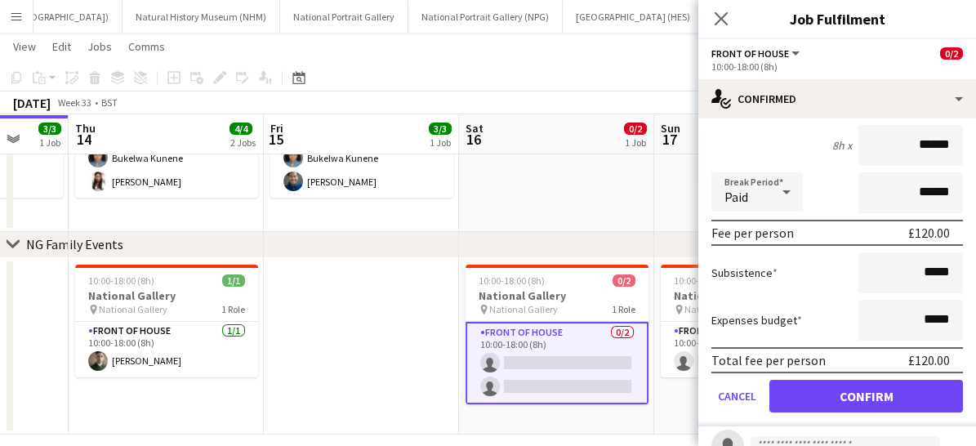
scroll to position [144, 0]
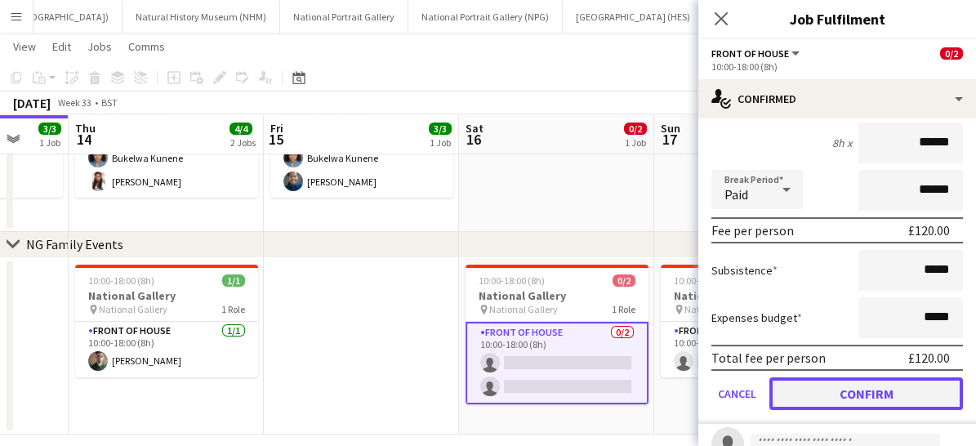
click at [827, 398] on button "Confirm" at bounding box center [865, 393] width 193 height 33
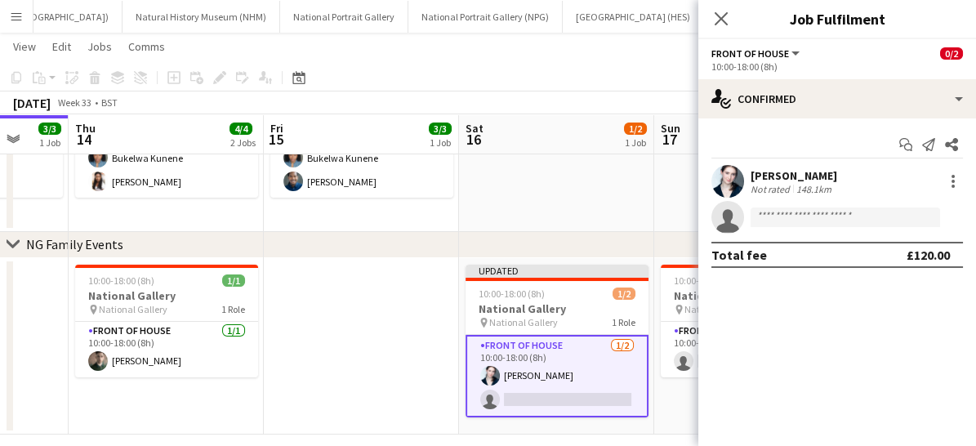
scroll to position [0, 0]
click at [713, 16] on icon "Close pop-in" at bounding box center [721, 19] width 16 height 16
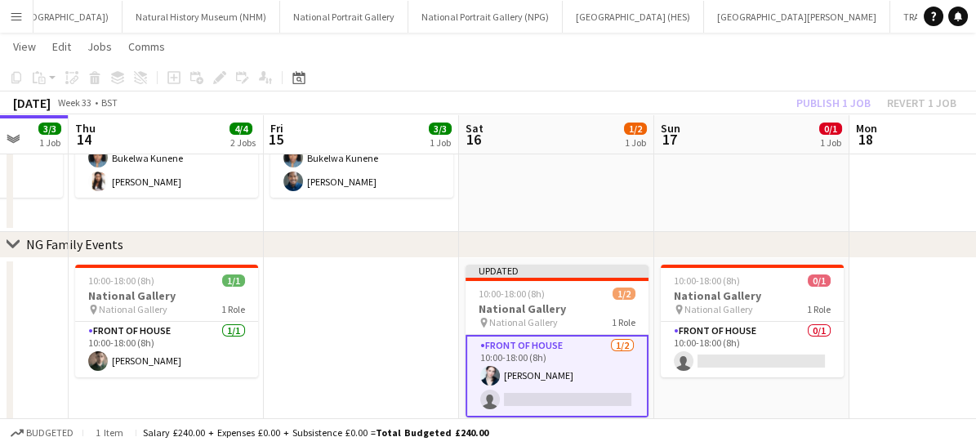
click at [551, 393] on app-card-role "Front of House [DATE] 10:00-18:00 (8h) [PERSON_NAME] single-neutral-actions" at bounding box center [556, 376] width 183 height 82
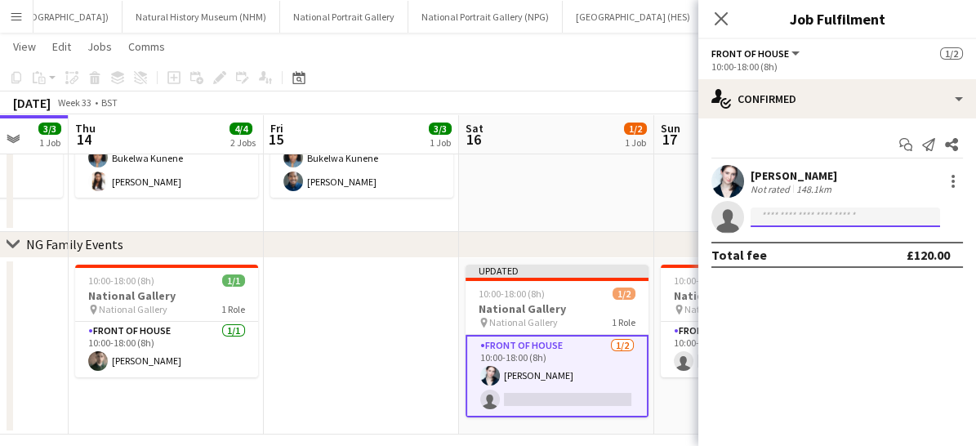
click at [784, 219] on input at bounding box center [844, 217] width 189 height 20
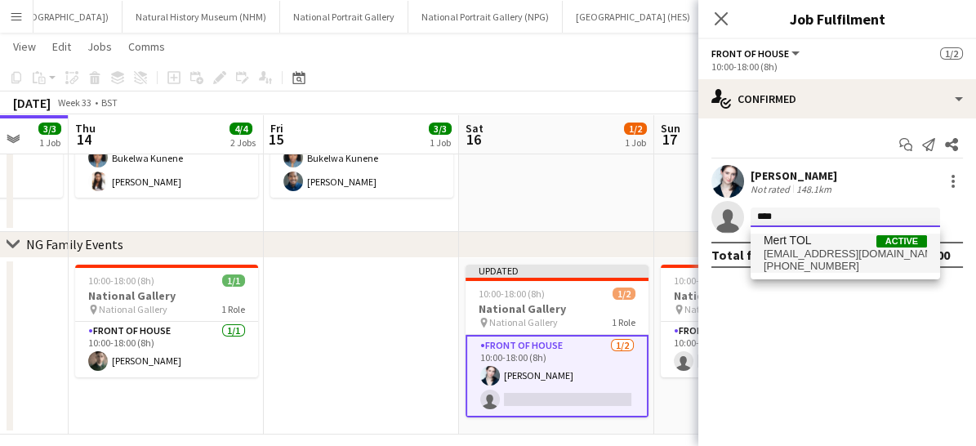
type input "****"
click at [786, 248] on span "[EMAIL_ADDRESS][DOMAIN_NAME]" at bounding box center [844, 253] width 163 height 13
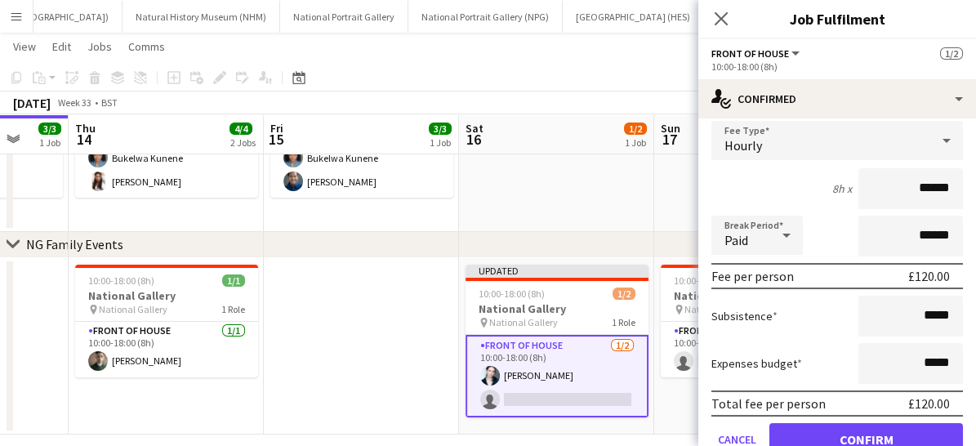
scroll to position [203, 0]
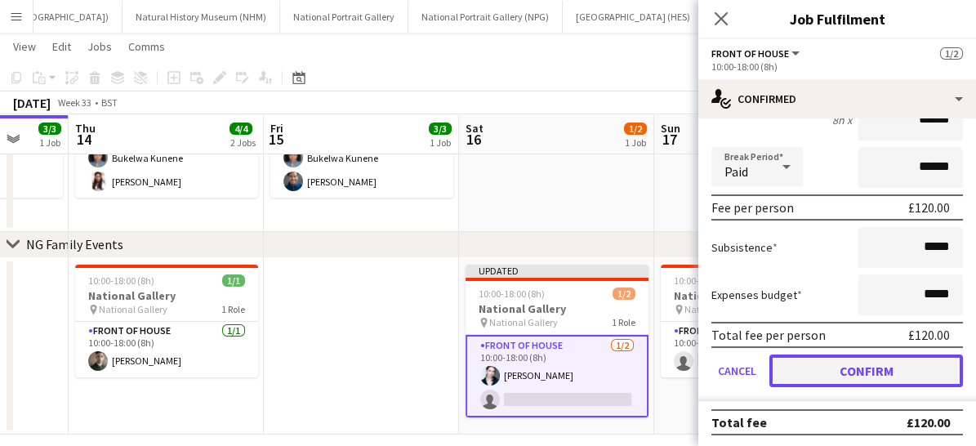
click at [832, 370] on button "Confirm" at bounding box center [865, 370] width 193 height 33
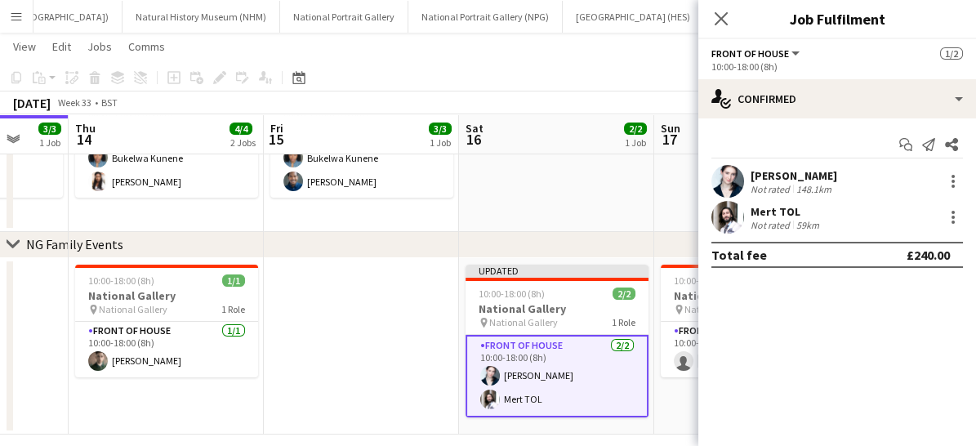
scroll to position [0, 0]
click at [718, 17] on icon at bounding box center [721, 19] width 16 height 16
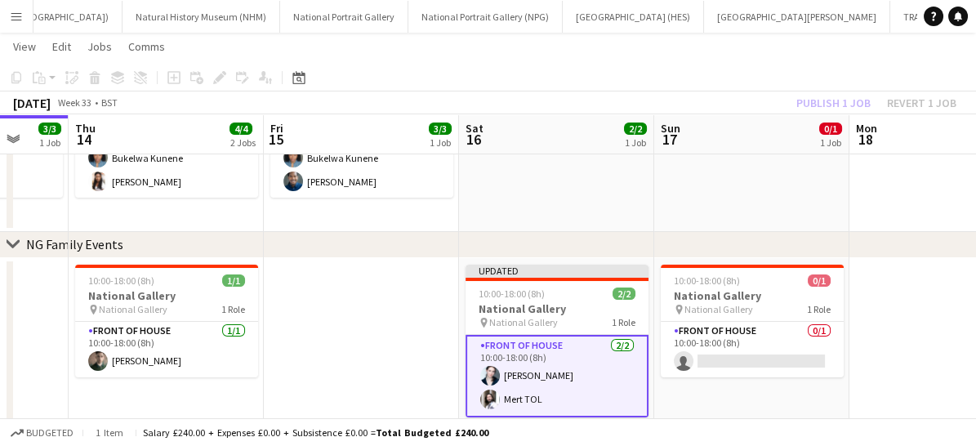
click at [589, 387] on app-card-role "Front of House [DATE] 10:00-18:00 (8h) [PERSON_NAME] TOL" at bounding box center [556, 376] width 183 height 82
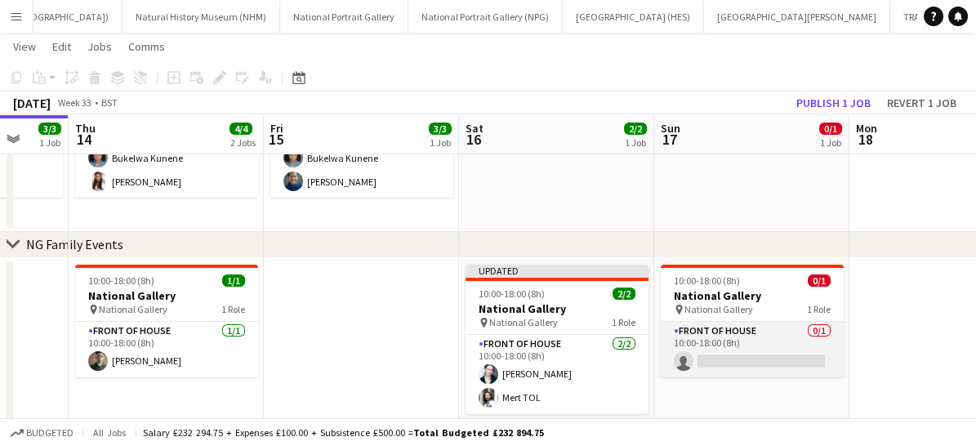
click at [757, 353] on app-card-role "Front of House 0/1 10:00-18:00 (8h) single-neutral-actions" at bounding box center [751, 350] width 183 height 56
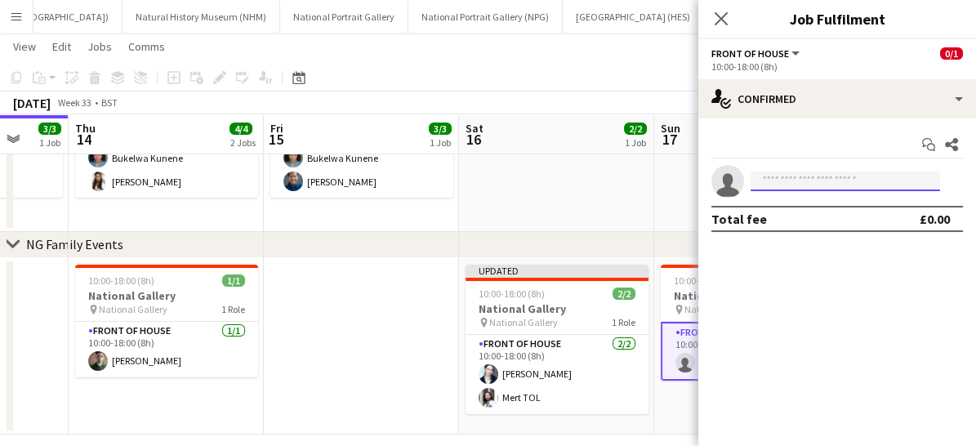
click at [805, 177] on input at bounding box center [844, 181] width 189 height 20
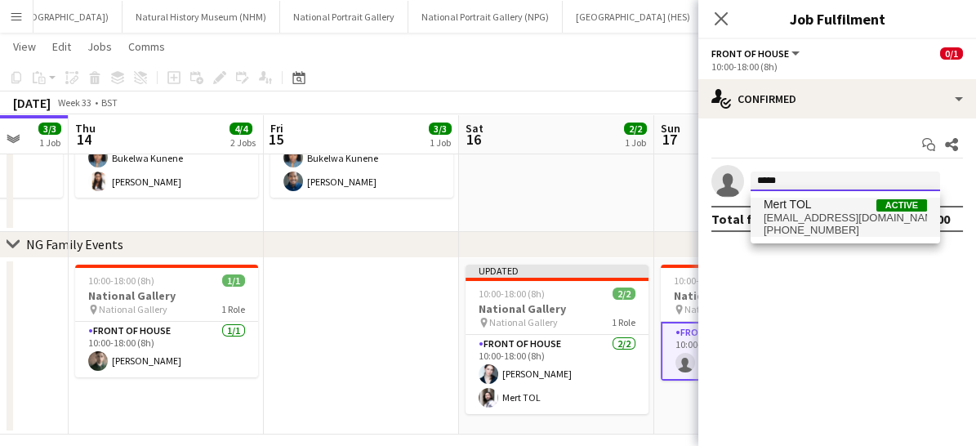
type input "****"
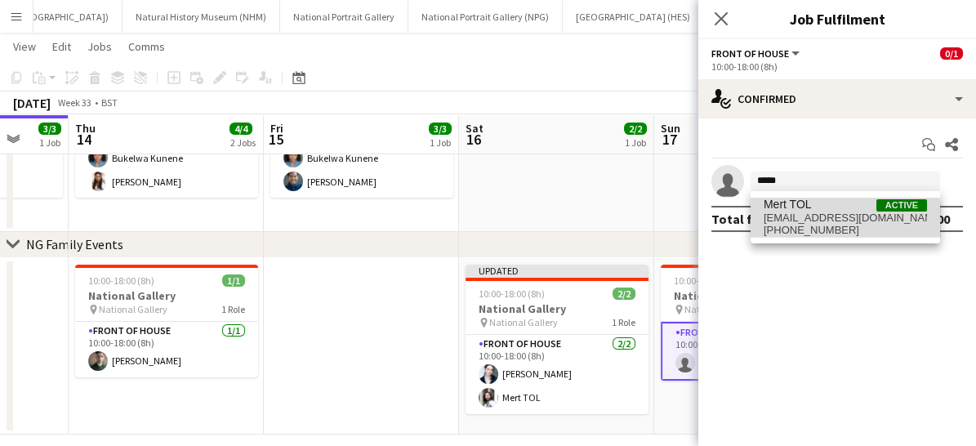
click at [790, 221] on span "[EMAIL_ADDRESS][DOMAIN_NAME]" at bounding box center [844, 217] width 163 height 13
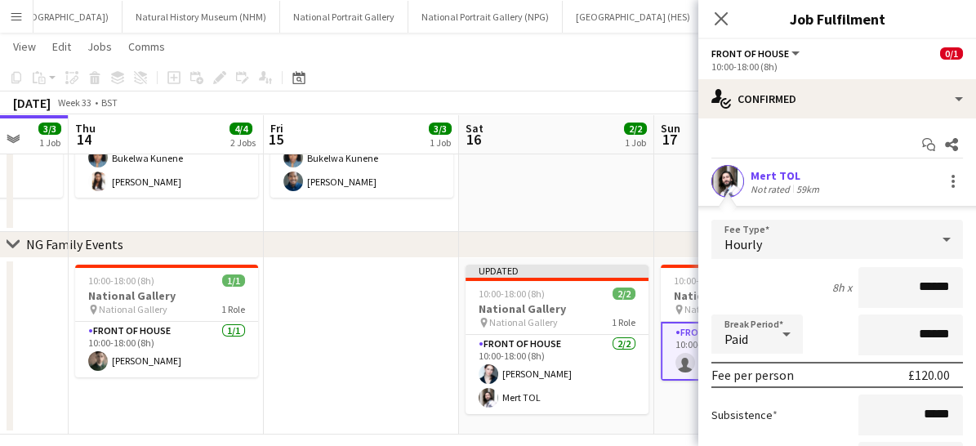
scroll to position [167, 0]
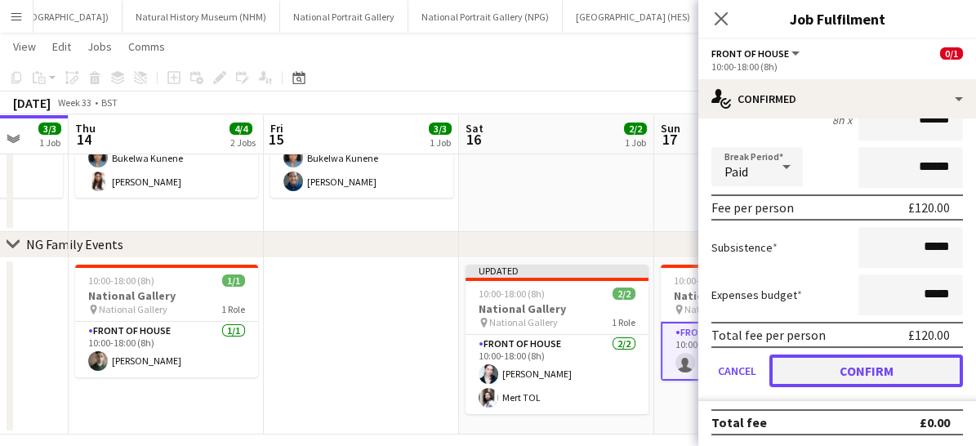
click at [833, 372] on button "Confirm" at bounding box center [865, 370] width 193 height 33
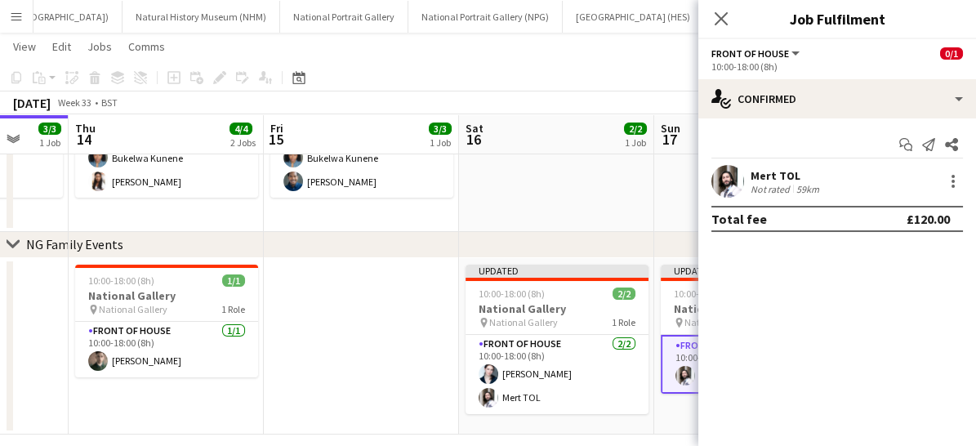
scroll to position [0, 0]
click at [723, 11] on icon "Close pop-in" at bounding box center [721, 19] width 16 height 16
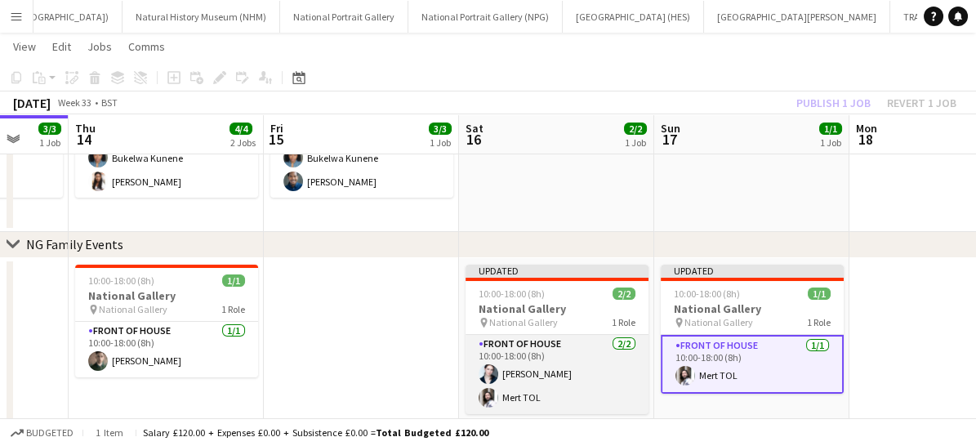
click at [627, 384] on app-card-role "Front of House [DATE] 10:00-18:00 (8h) [PERSON_NAME] TOL" at bounding box center [556, 374] width 183 height 79
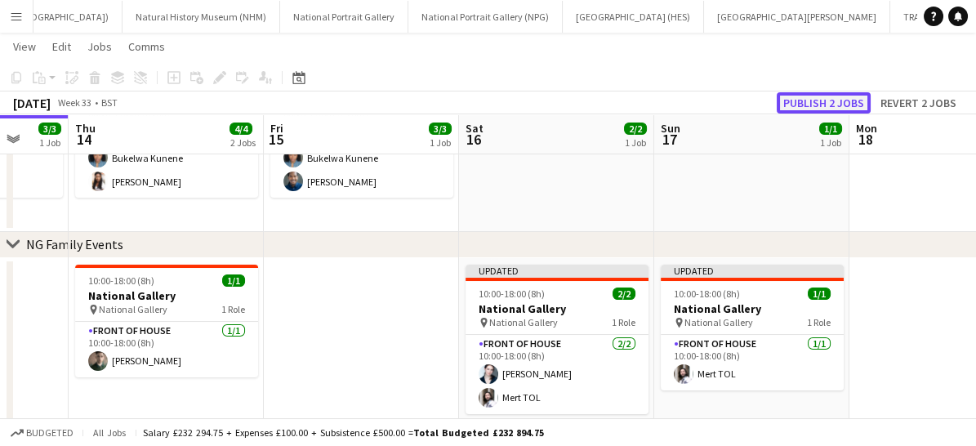
click at [821, 107] on button "Publish 2 jobs" at bounding box center [823, 102] width 94 height 21
